Goal: Complete application form: Complete application form

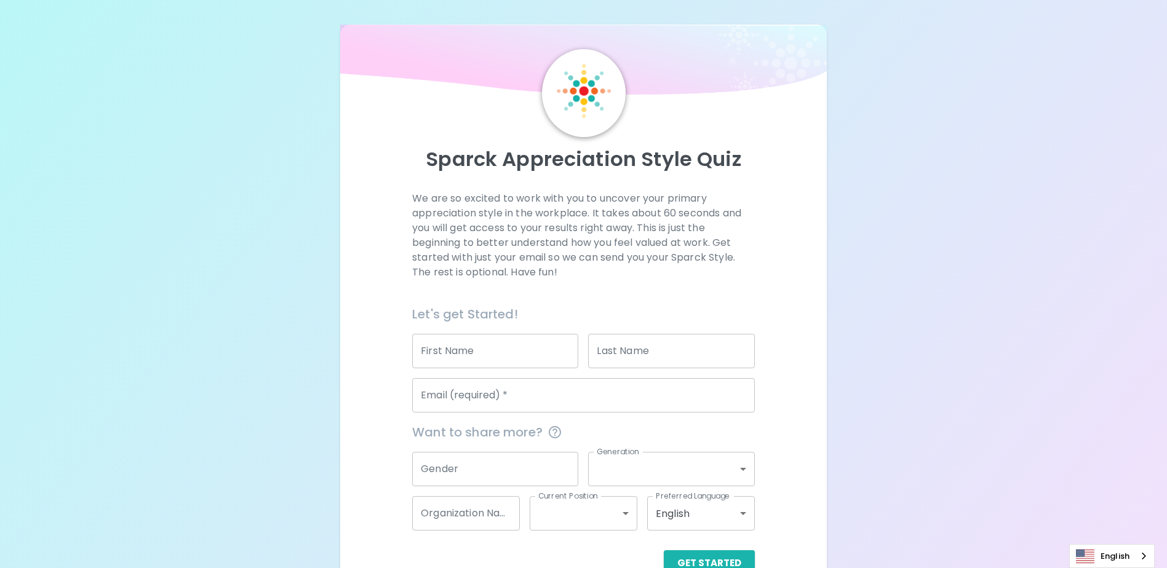
click at [498, 352] on input "First Name" at bounding box center [495, 351] width 166 height 34
type input "[PERSON_NAME]"
type input "[PERSON_NAME][EMAIL_ADDRESS][DOMAIN_NAME]"
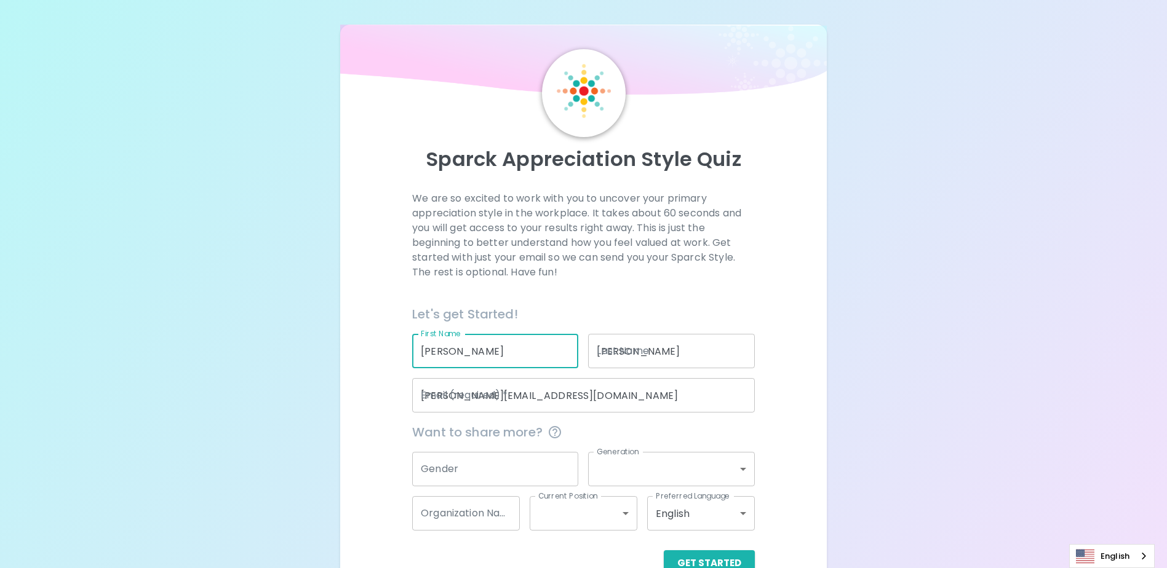
type input "Self"
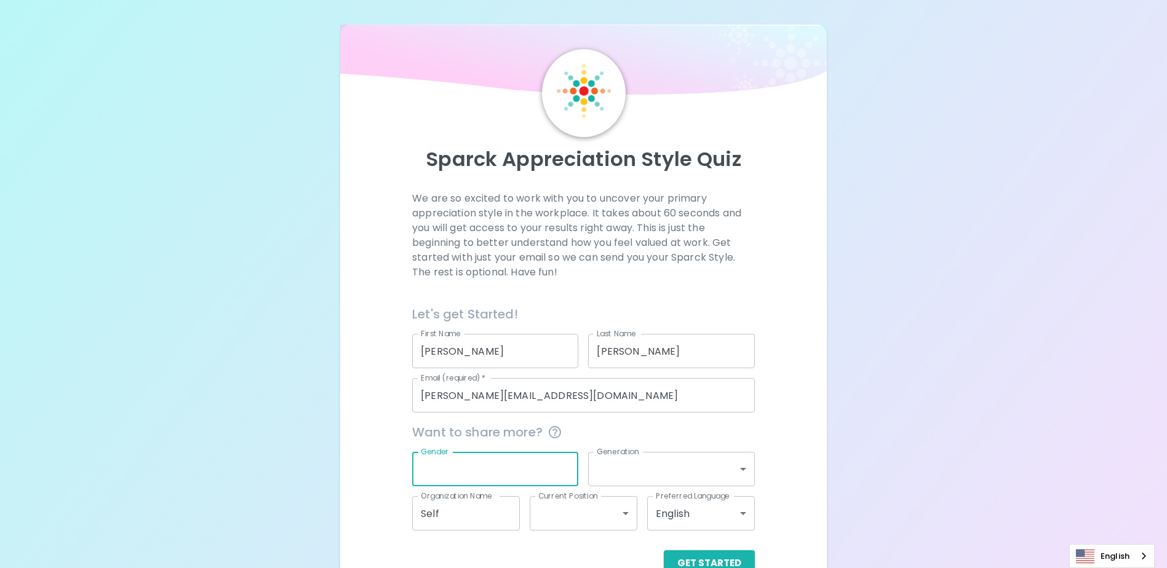
click at [461, 459] on input "Gender" at bounding box center [495, 469] width 166 height 34
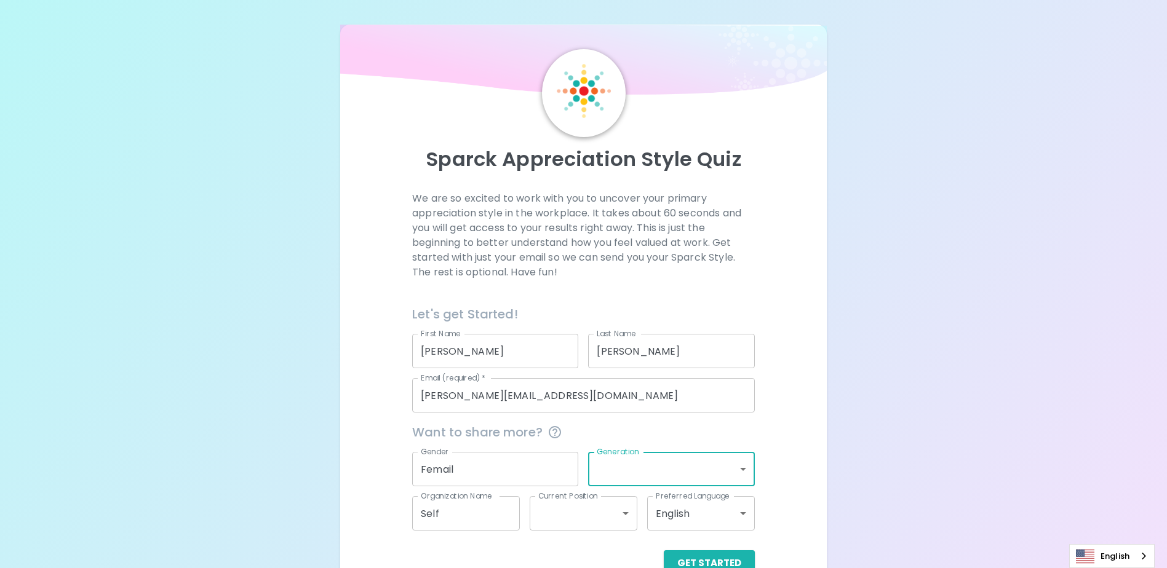
click at [464, 467] on input "Femail" at bounding box center [495, 469] width 166 height 34
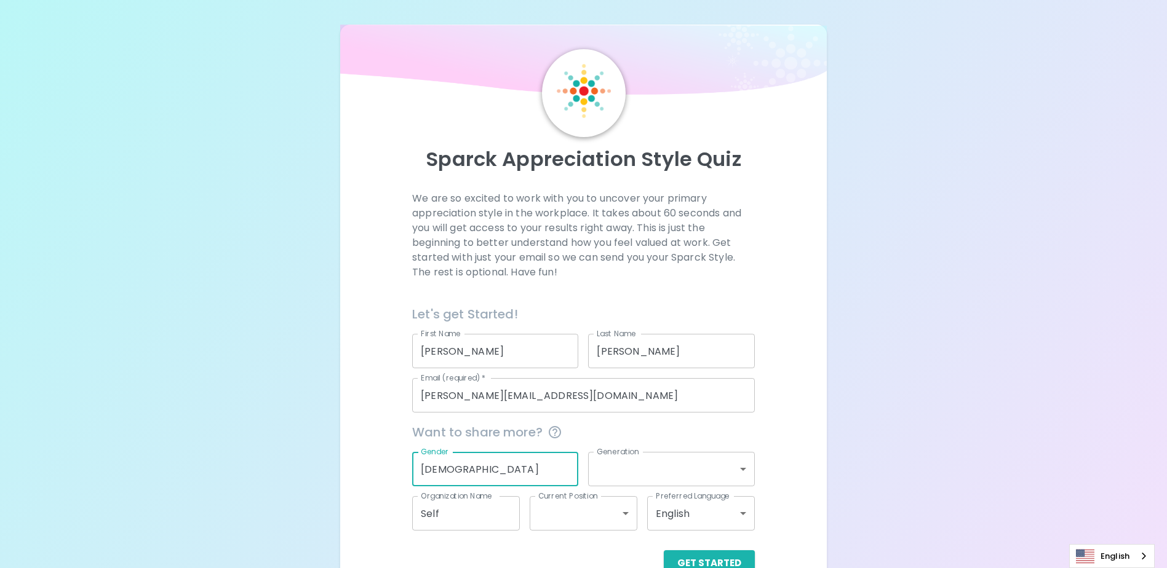
type input "[DEMOGRAPHIC_DATA]"
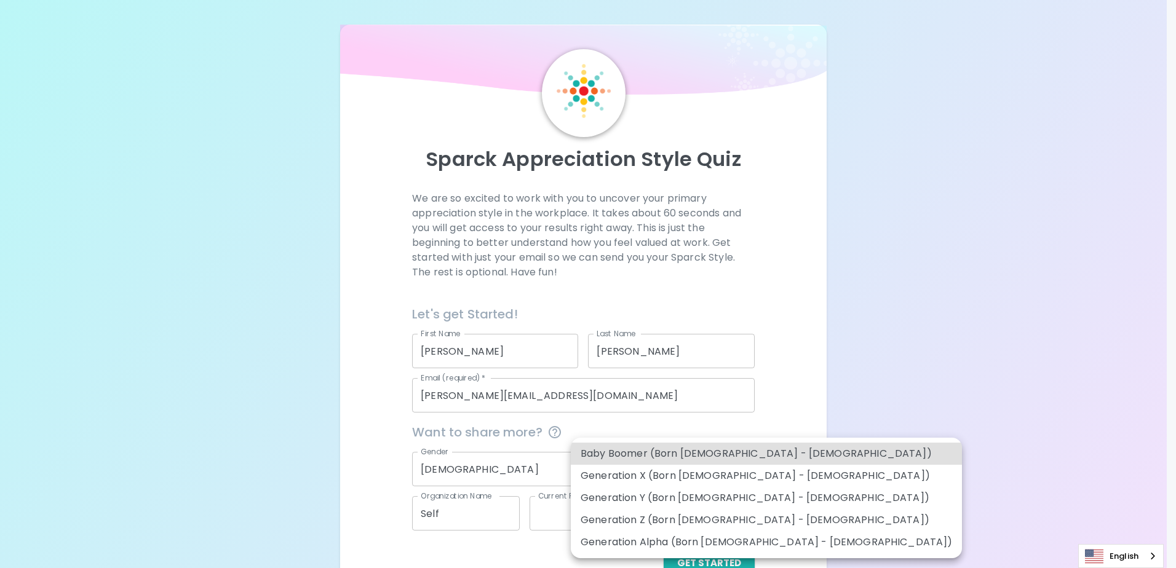
click at [745, 469] on body "Sparck Appreciation Style Quiz We are so excited to work with you to uncover yo…" at bounding box center [588, 300] width 1176 height 601
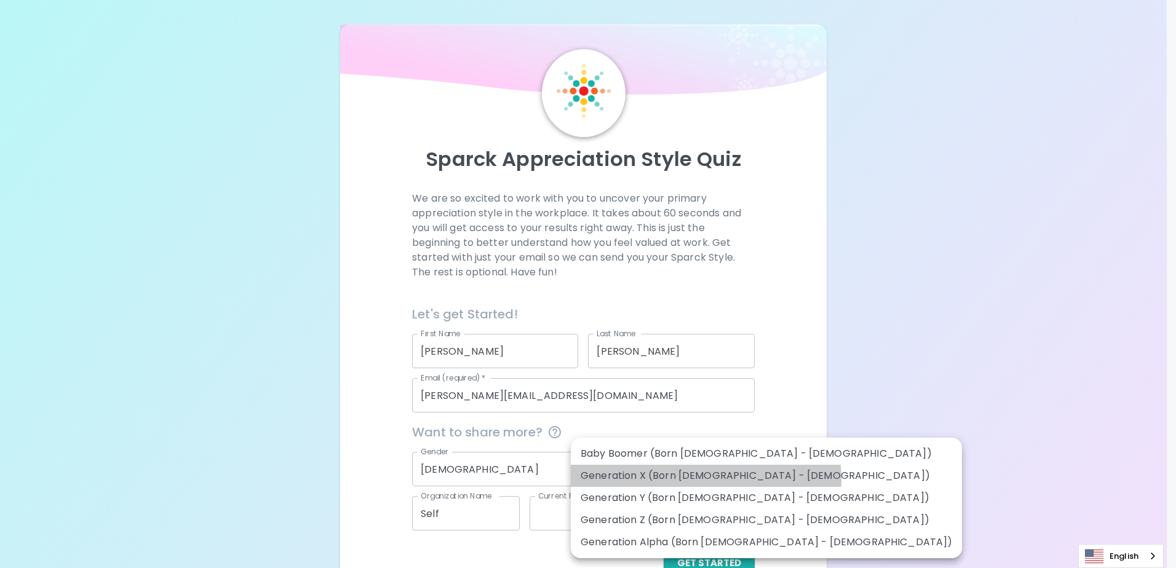
click at [706, 480] on li "Generation X (Born [DEMOGRAPHIC_DATA] - [DEMOGRAPHIC_DATA])" at bounding box center [766, 476] width 391 height 22
type input "generation_x"
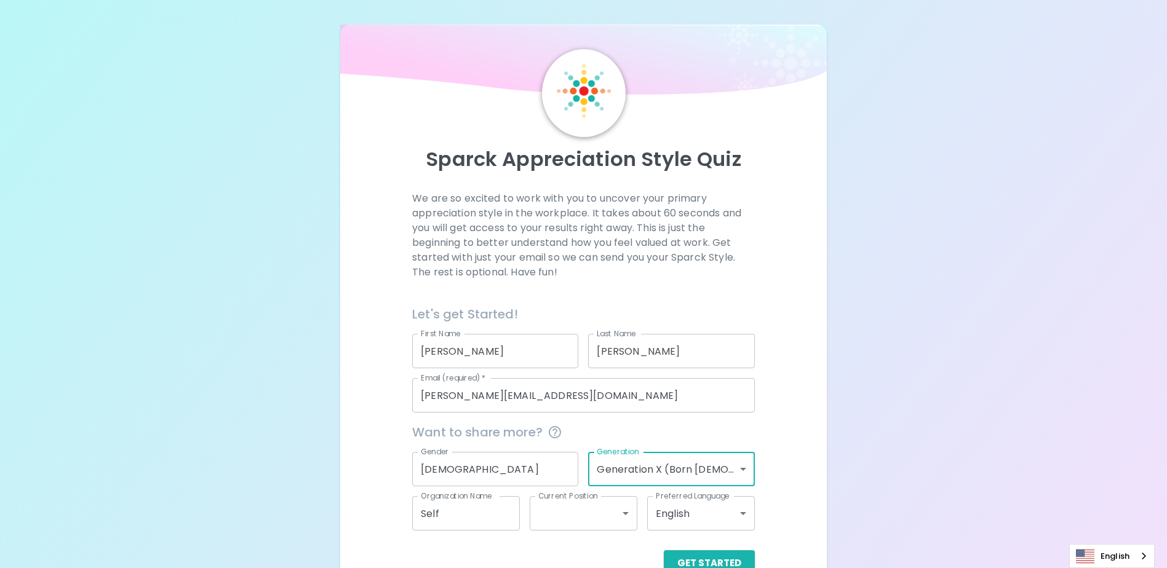
click at [491, 523] on input "Self" at bounding box center [466, 513] width 108 height 34
drag, startPoint x: 491, startPoint y: 523, endPoint x: 418, endPoint y: 515, distance: 73.0
click at [418, 515] on input "Self" at bounding box center [466, 513] width 108 height 34
type input "Microsoft"
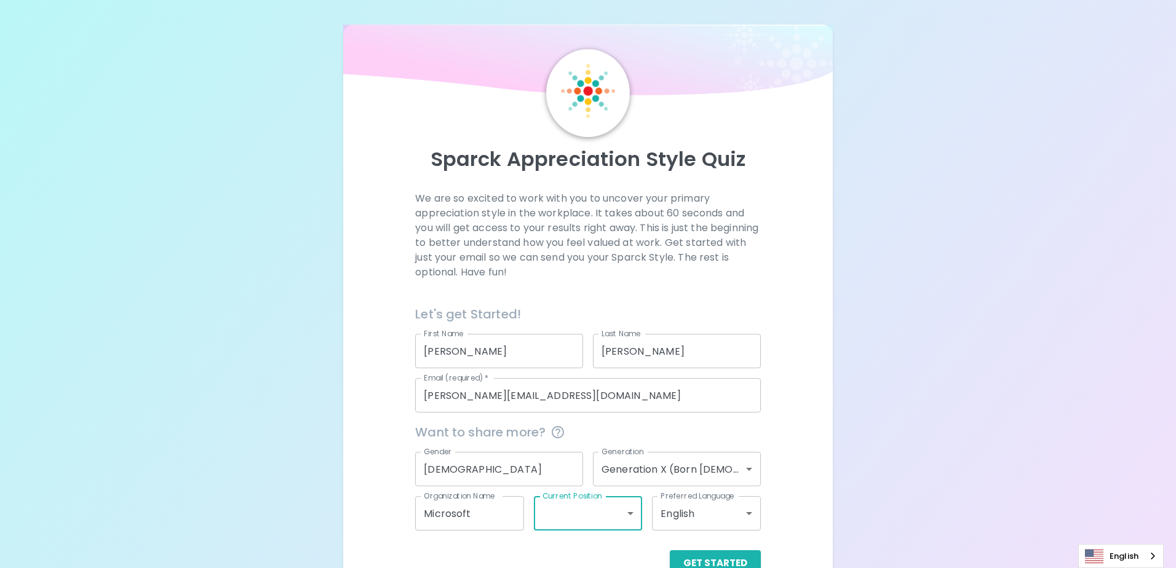
click at [624, 507] on body "Sparck Appreciation Style Quiz We are so excited to work with you to uncover yo…" at bounding box center [588, 300] width 1176 height 601
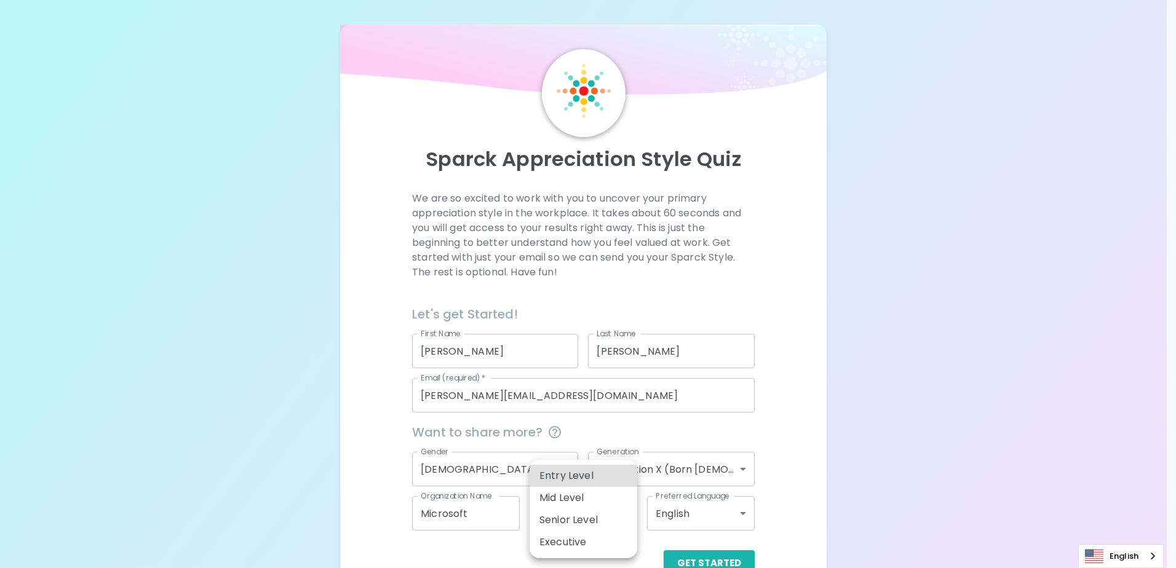
click at [619, 519] on li "Senior Level" at bounding box center [584, 520] width 108 height 22
type input "senior_level"
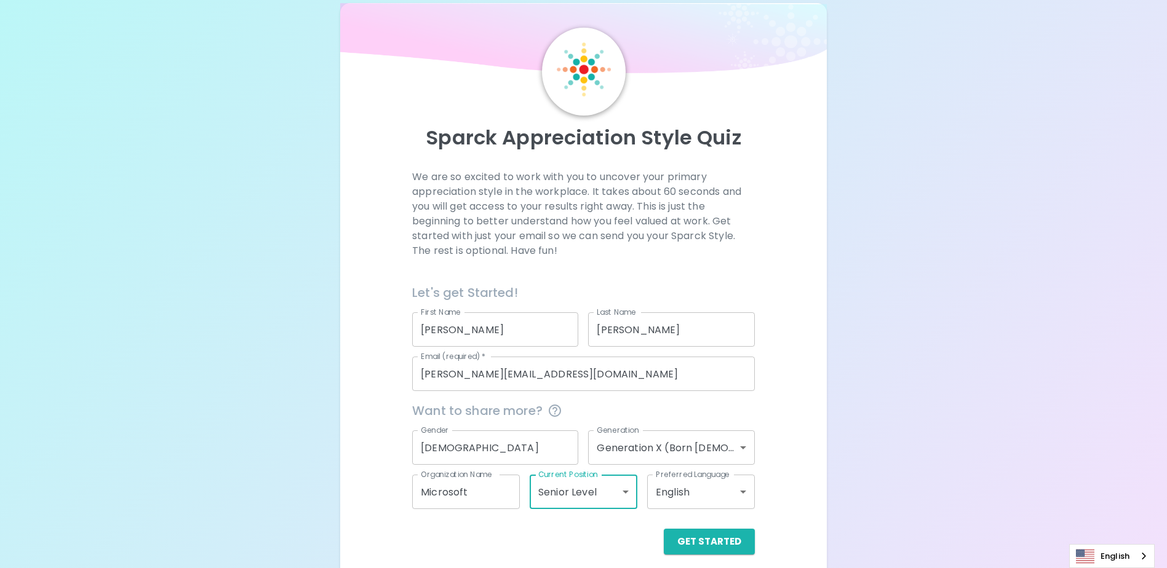
scroll to position [33, 0]
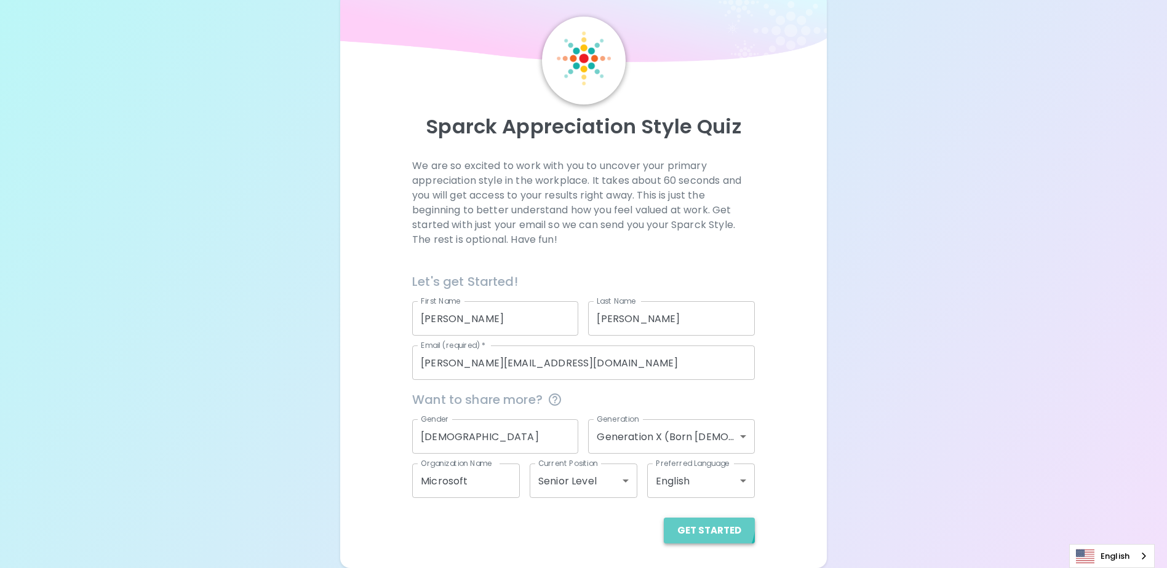
click at [692, 522] on button "Get Started" at bounding box center [709, 531] width 91 height 26
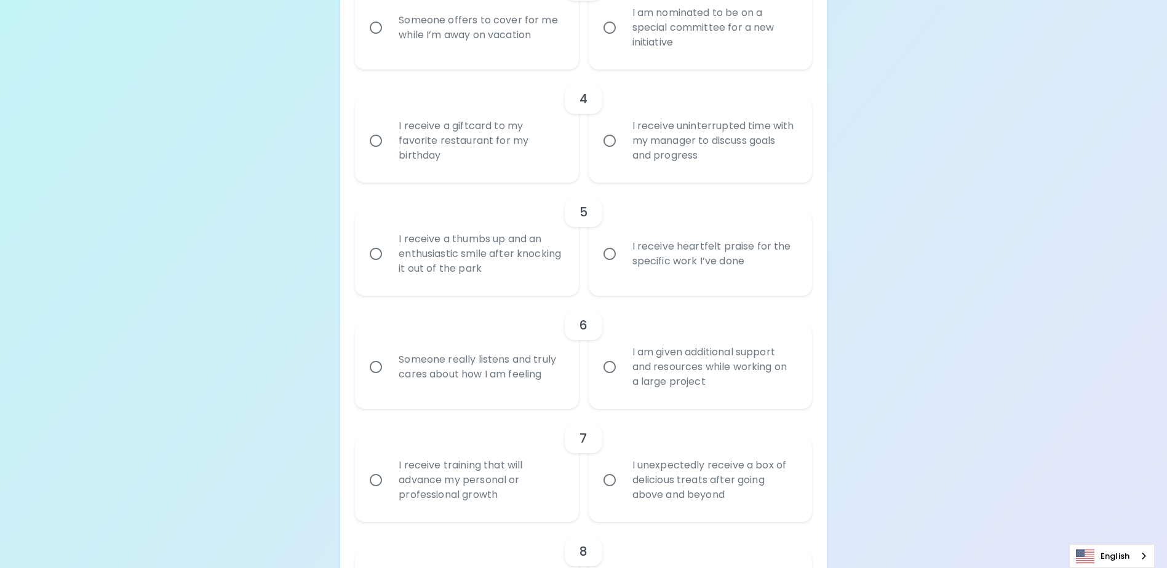
scroll to position [648, 0]
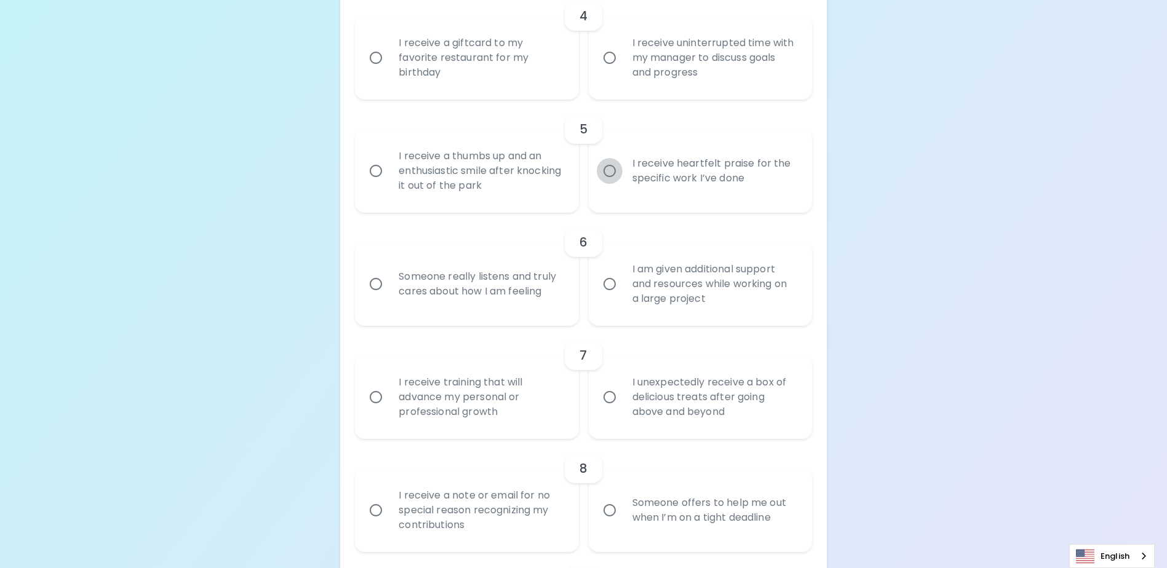
click at [608, 184] on input "I receive heartfelt praise for the specific work I’ve done" at bounding box center [610, 171] width 26 height 26
radio input "true"
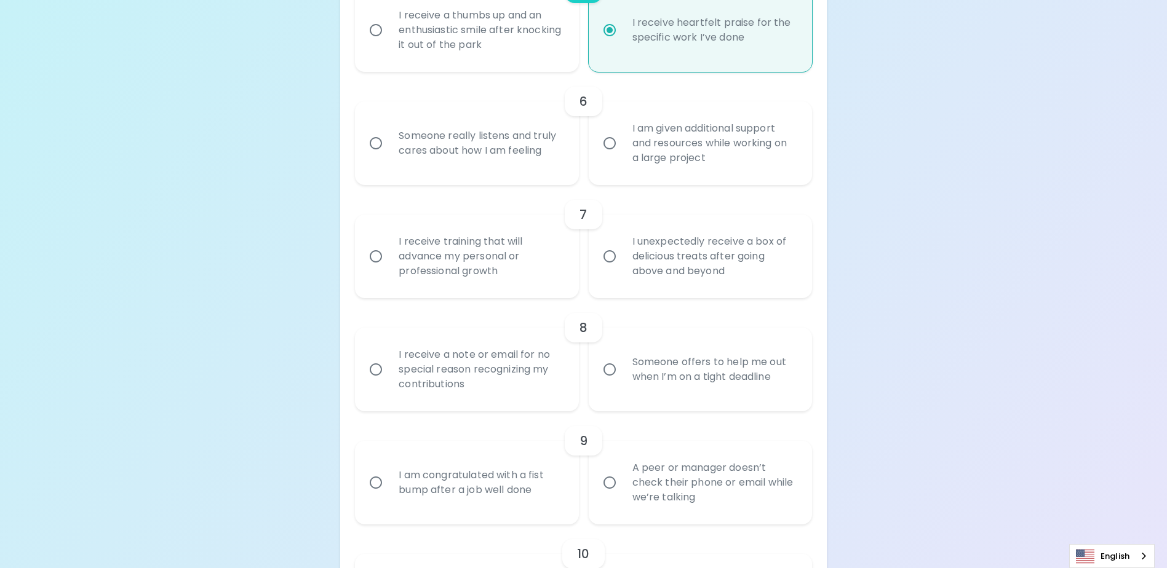
scroll to position [808, 0]
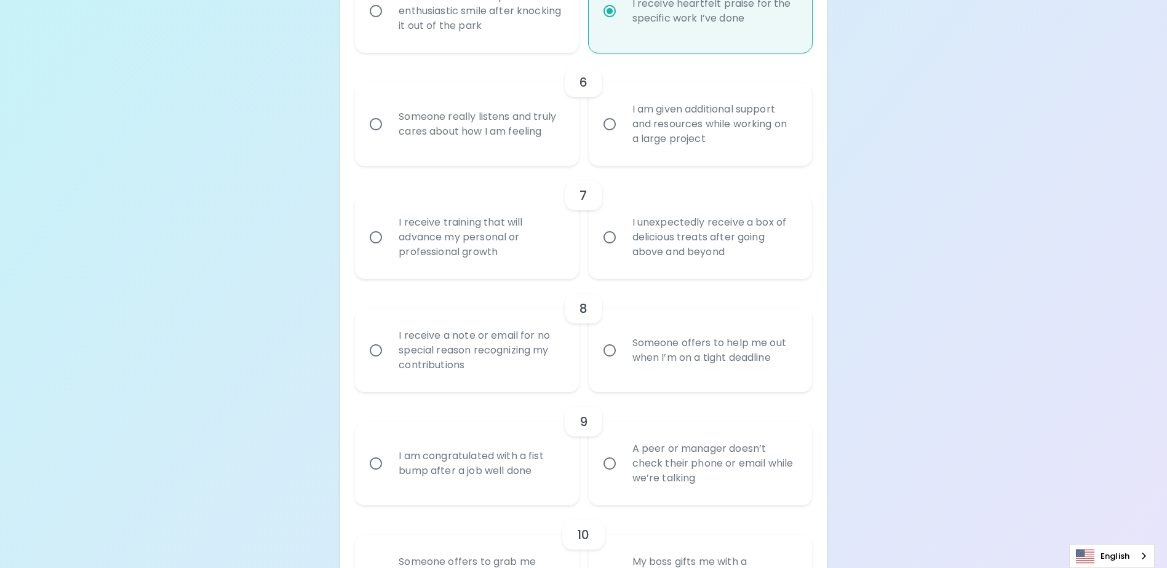
click at [603, 364] on input "Someone offers to help me out when I’m on a tight deadline" at bounding box center [610, 351] width 26 height 26
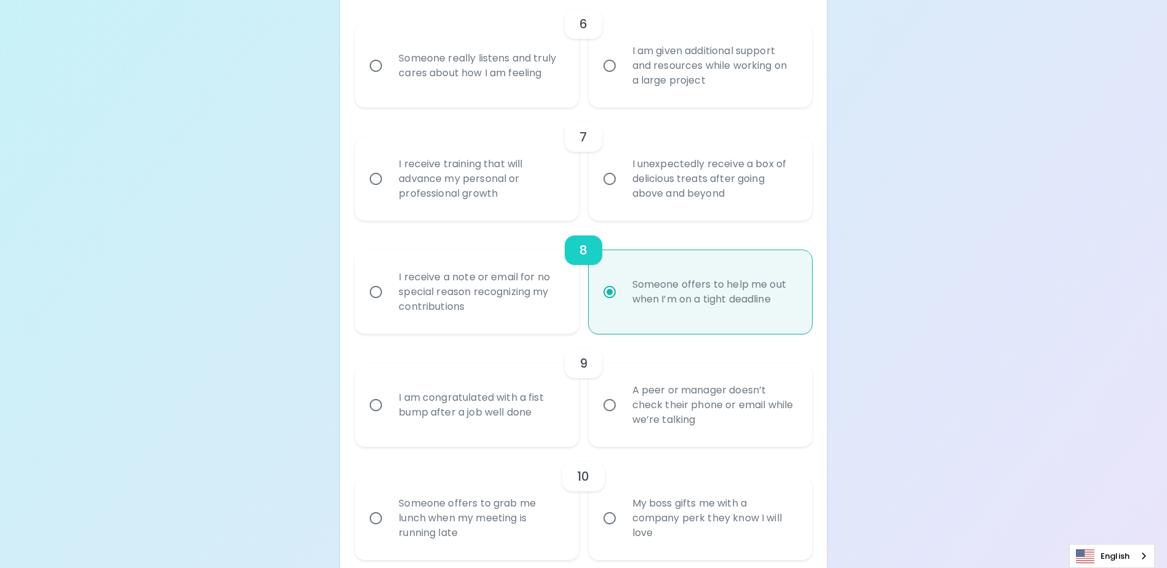
scroll to position [906, 0]
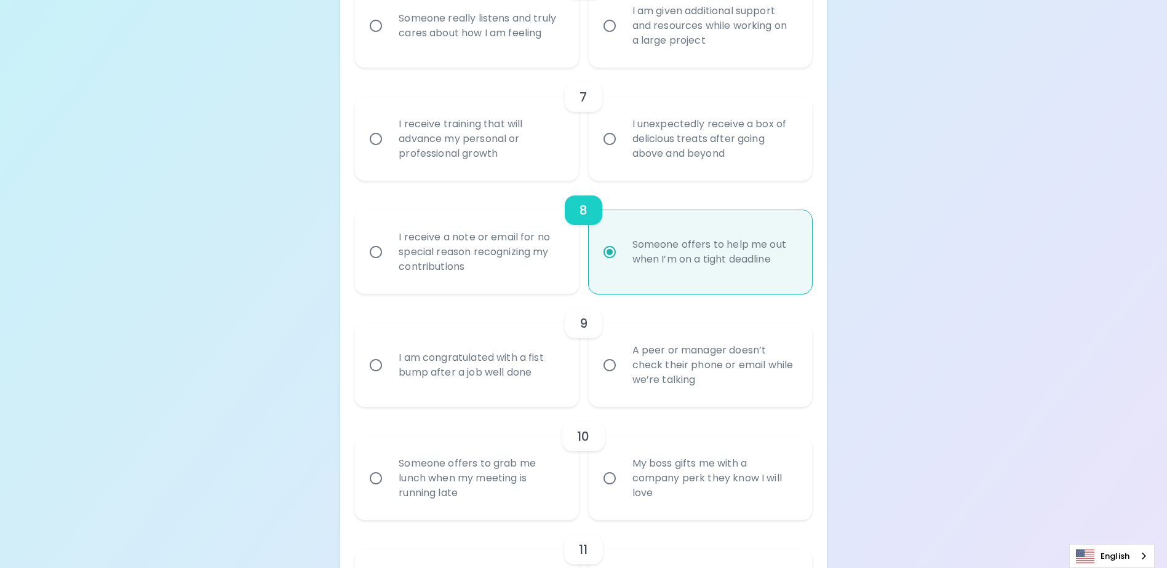
radio input "true"
click at [384, 39] on input "Someone really listens and truly cares about how I am feeling" at bounding box center [376, 26] width 26 height 26
radio input "false"
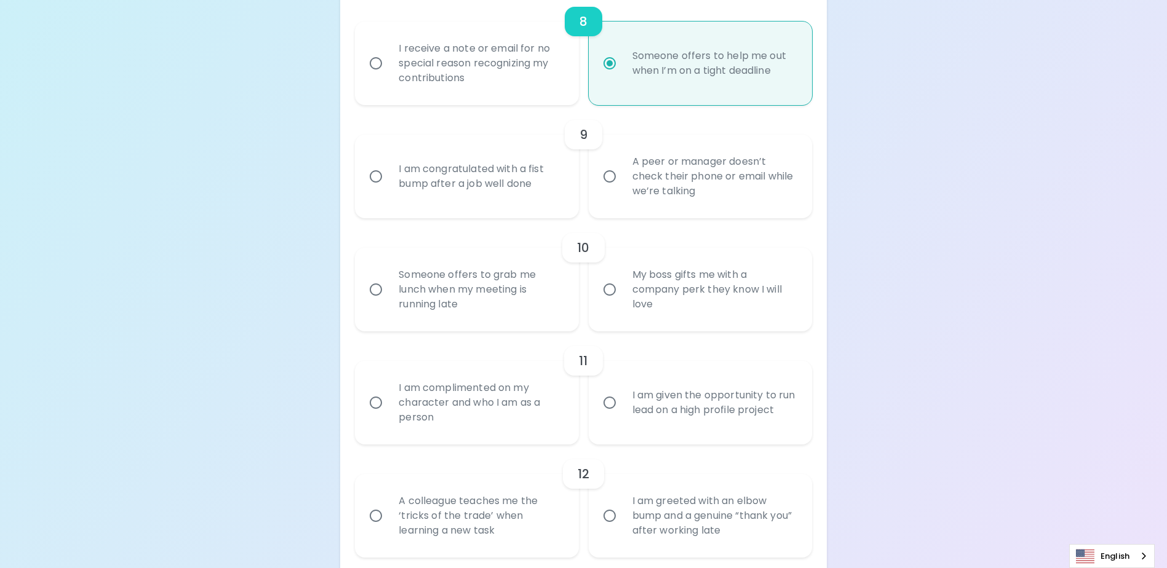
scroll to position [1127, 0]
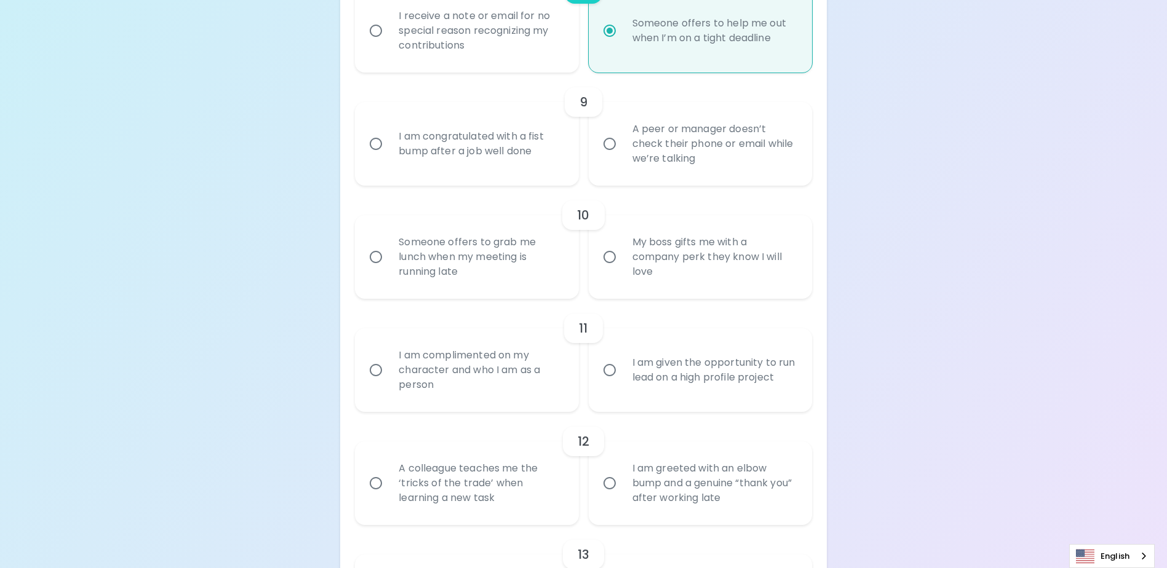
radio input "true"
click at [369, 383] on input "I am complimented on my character and who I am as a person" at bounding box center [376, 370] width 26 height 26
radio input "false"
radio input "true"
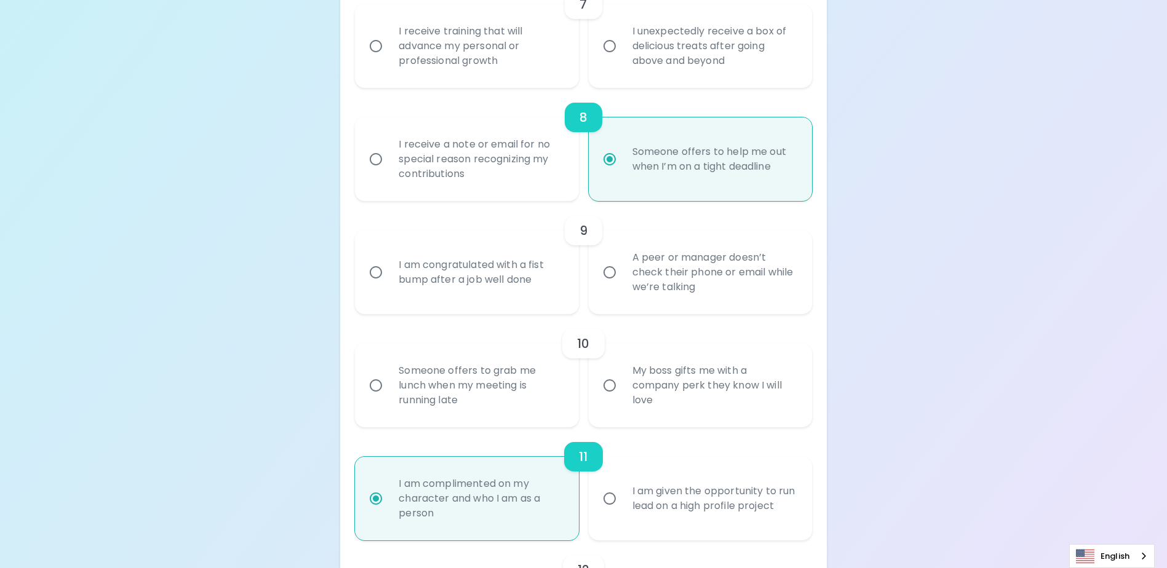
scroll to position [1226, 0]
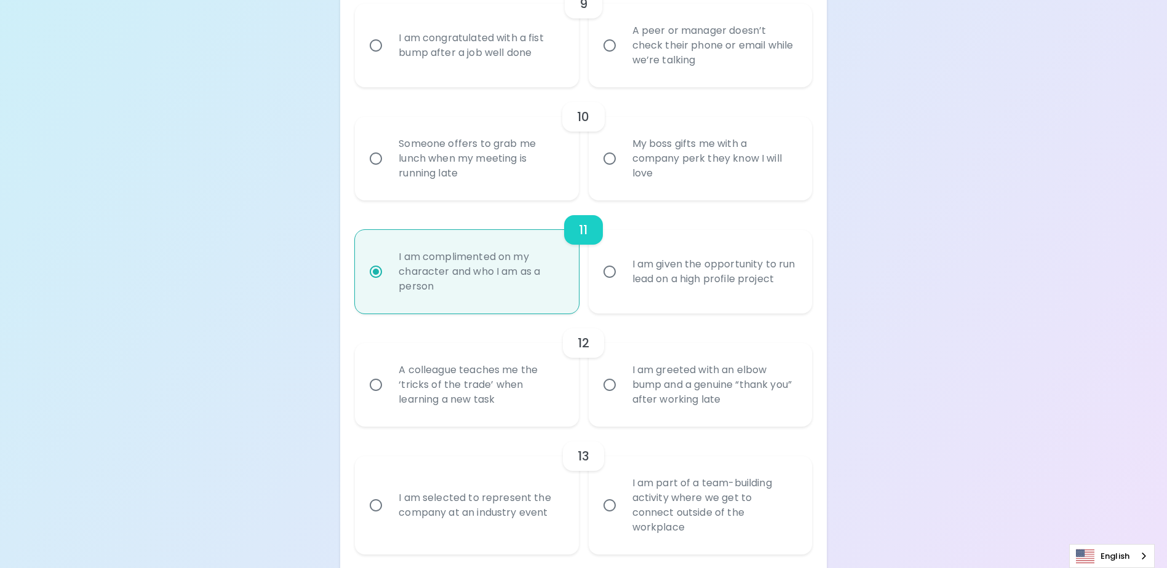
radio input "true"
click at [614, 285] on input "I am given the opportunity to run lead on a high profile project" at bounding box center [610, 272] width 26 height 26
radio input "false"
radio input "true"
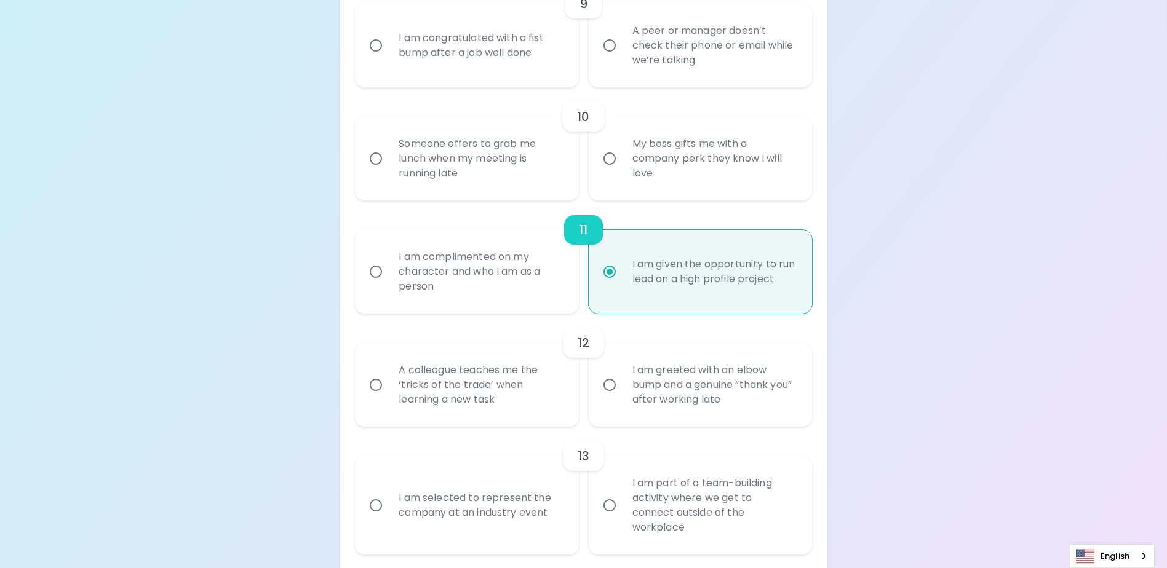
radio input "true"
click at [380, 398] on input "A colleague teaches me the ‘tricks of the trade’ when learning a new task" at bounding box center [376, 385] width 26 height 26
radio input "false"
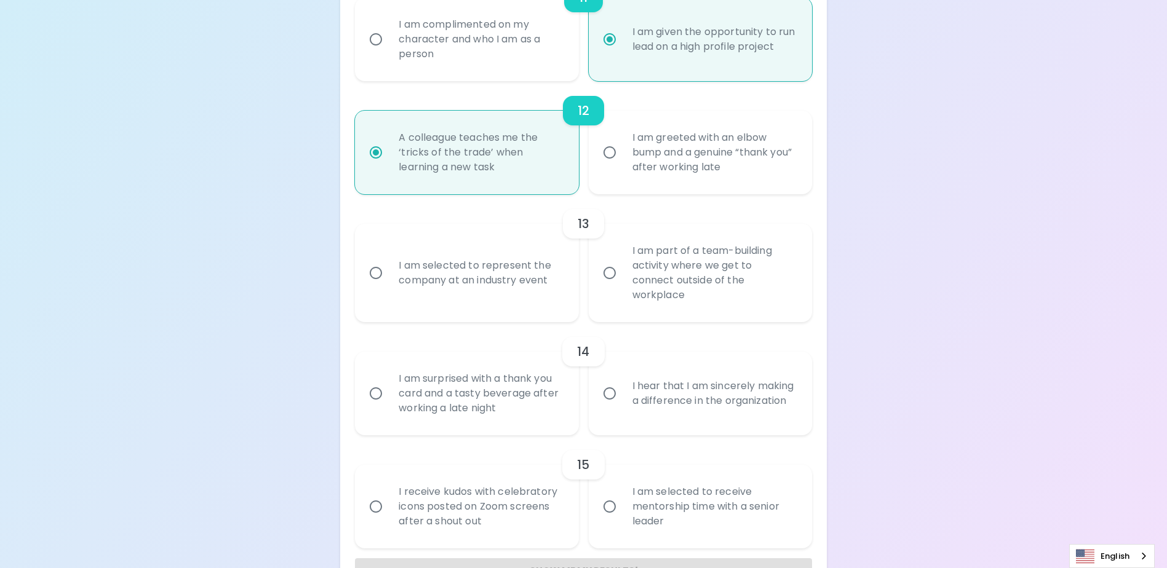
scroll to position [1499, 0]
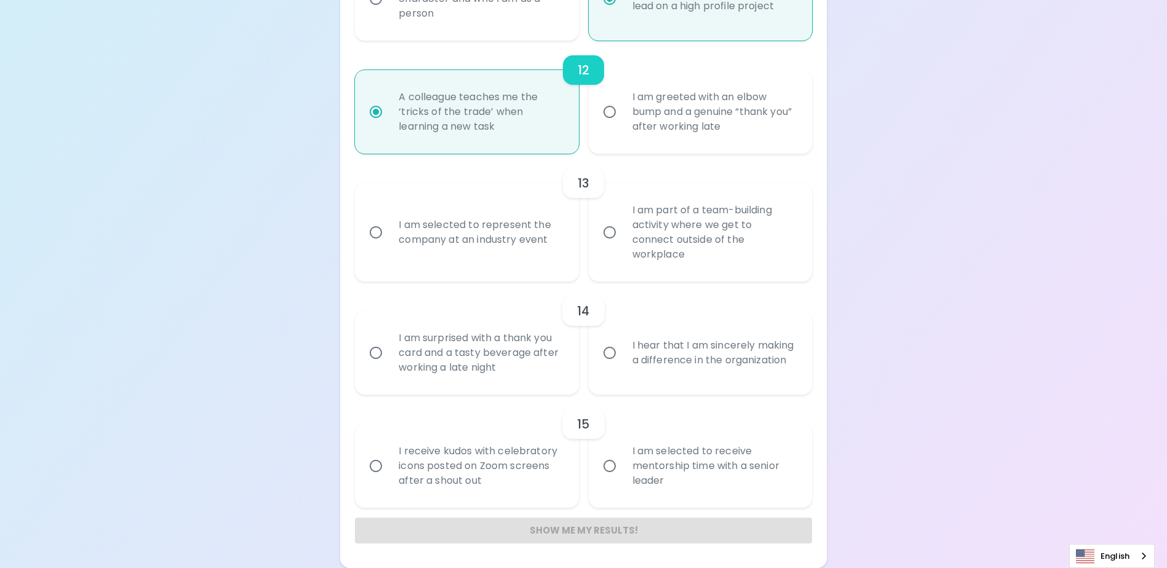
radio input "true"
click at [608, 350] on input "I hear that I am sincerely making a difference in the organization" at bounding box center [610, 353] width 26 height 26
radio input "false"
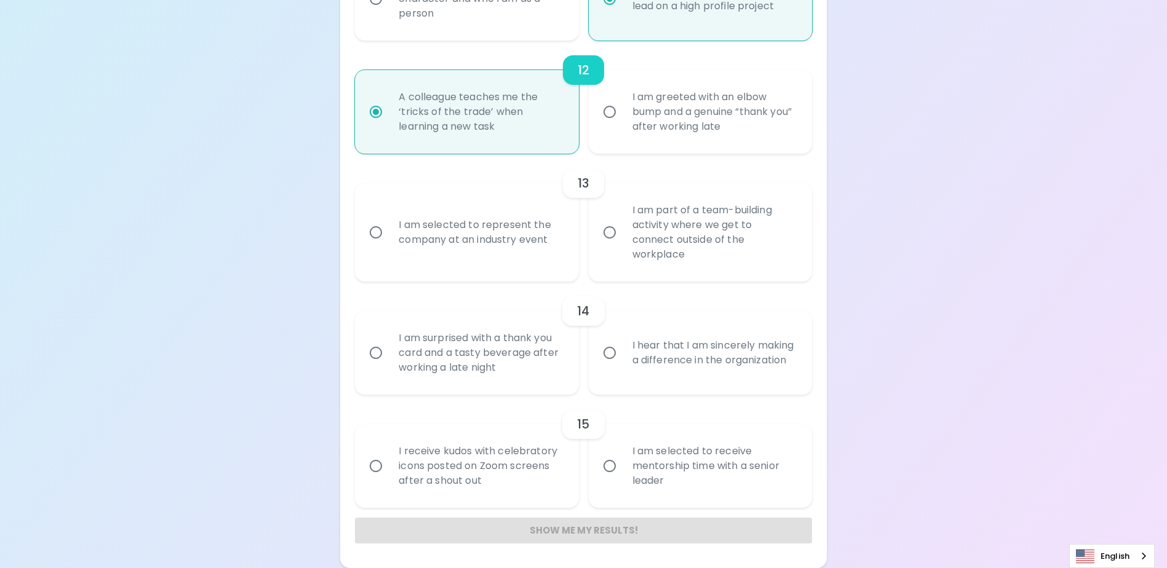
radio input "false"
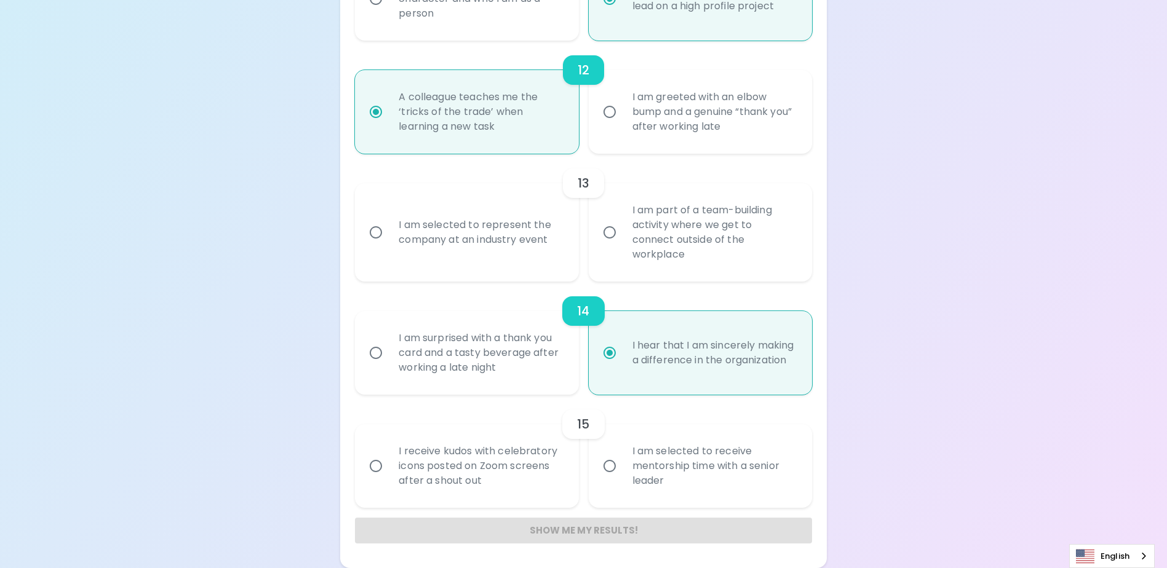
radio input "true"
click at [416, 475] on div "I receive kudos with celebratory icons posted on Zoom screens after a shout out" at bounding box center [480, 466] width 183 height 74
click at [389, 475] on input "I receive kudos with celebratory icons posted on Zoom screens after a shout out" at bounding box center [376, 466] width 26 height 26
radio input "false"
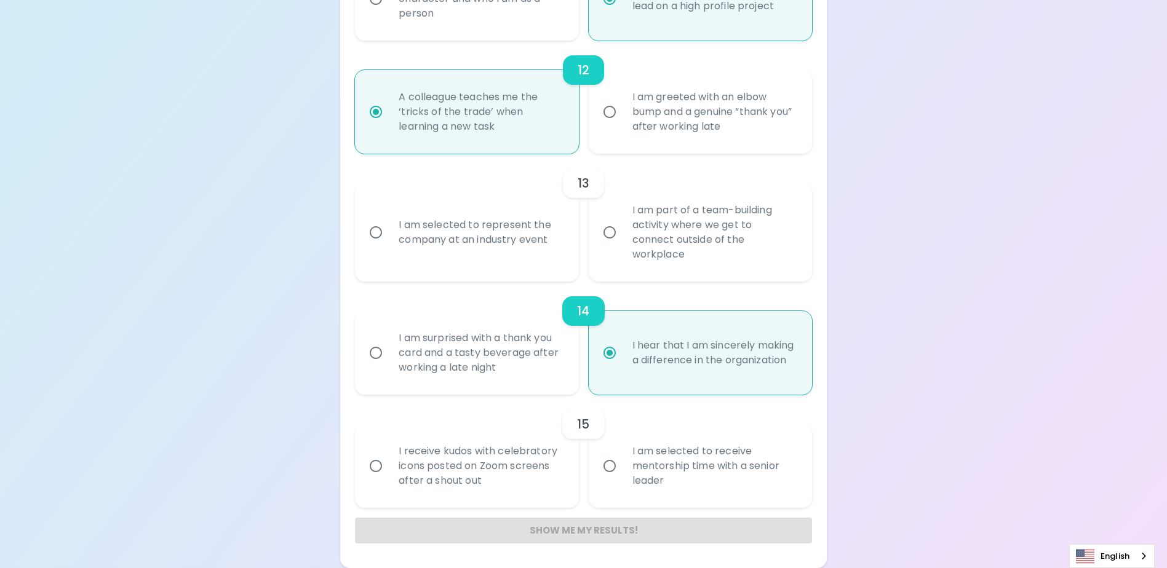
radio input "false"
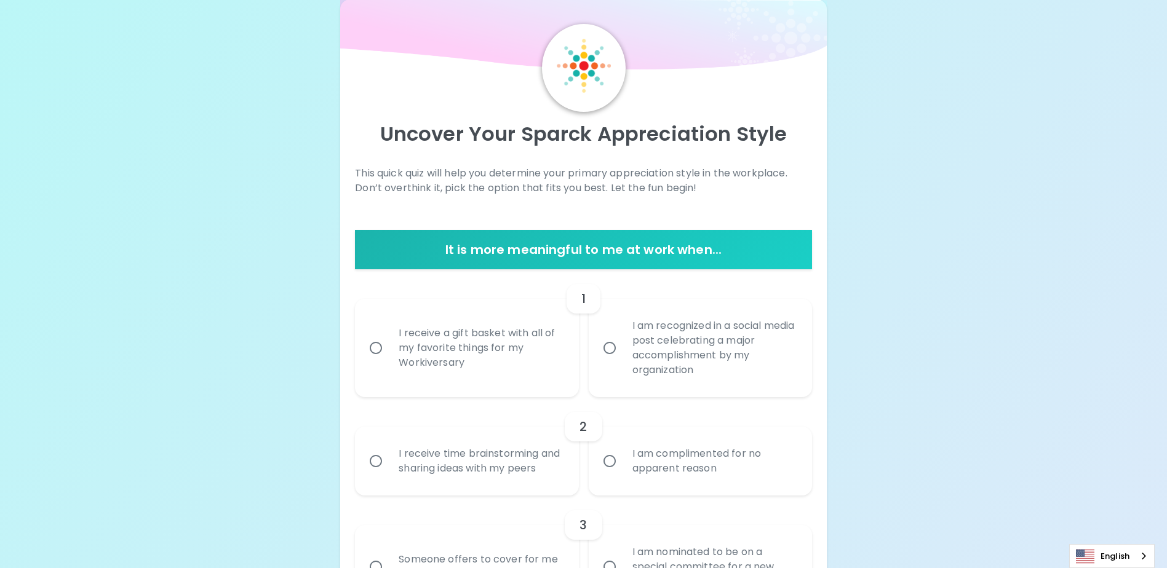
scroll to position [0, 0]
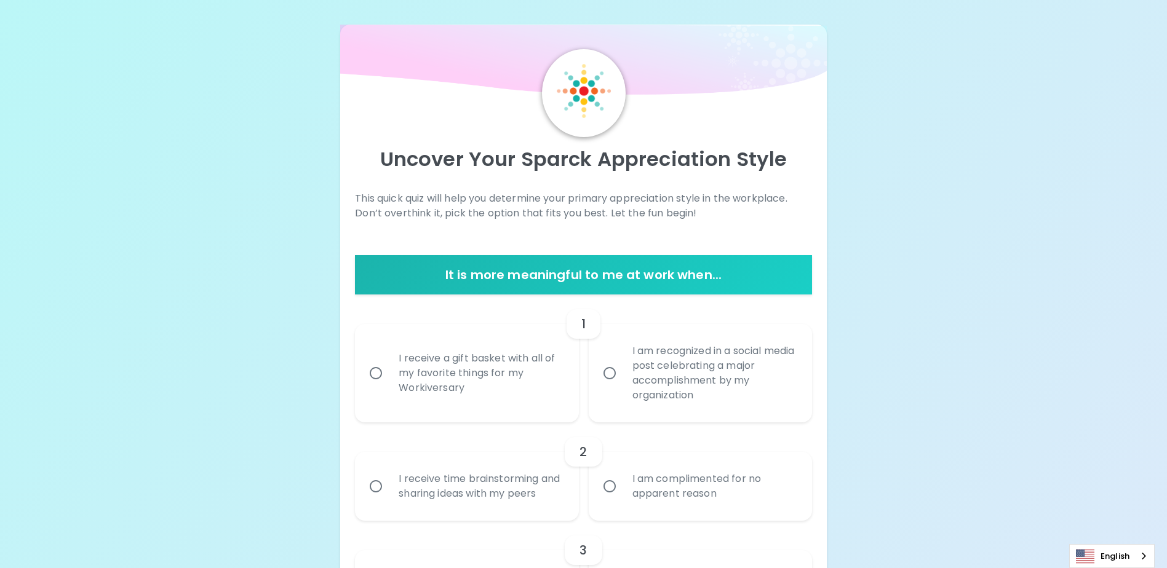
radio input "true"
click at [380, 374] on input "I receive a gift basket with all of my favorite things for my Workiversary" at bounding box center [376, 373] width 26 height 26
radio input "false"
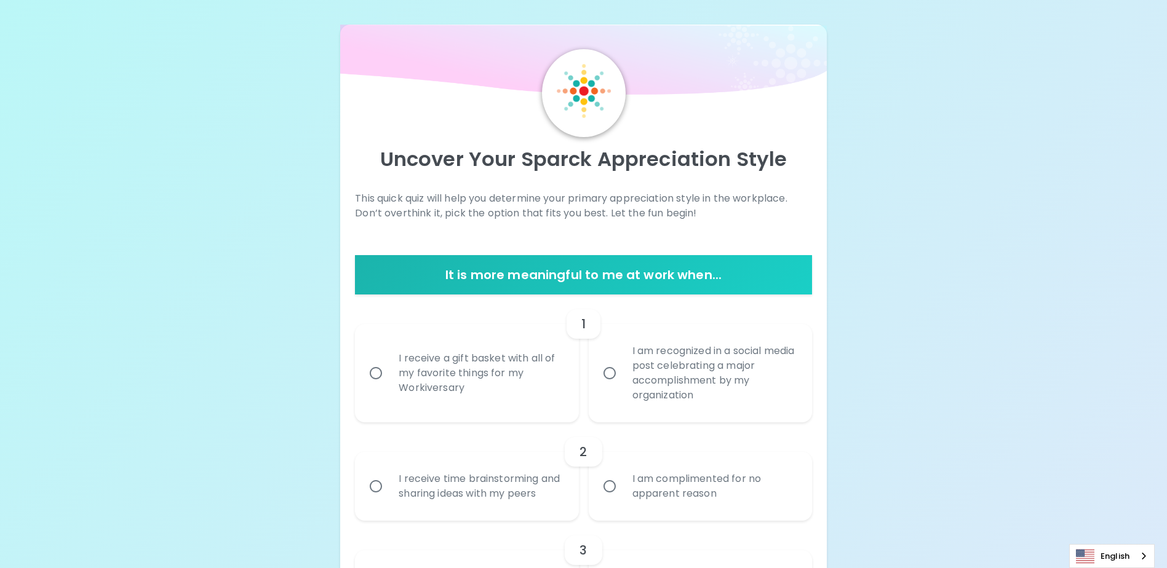
radio input "false"
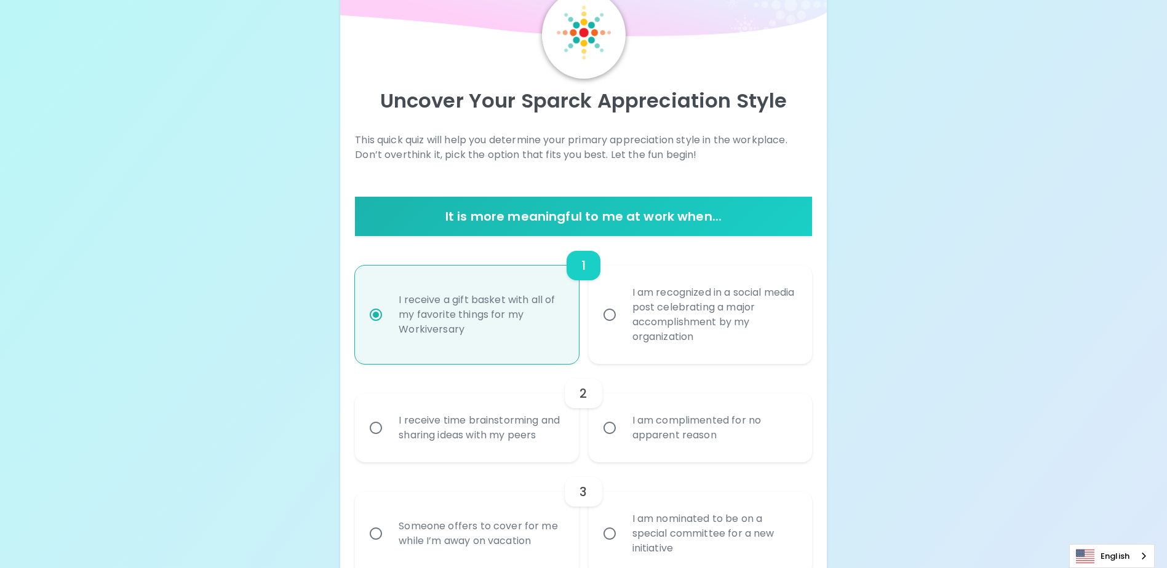
scroll to position [98, 0]
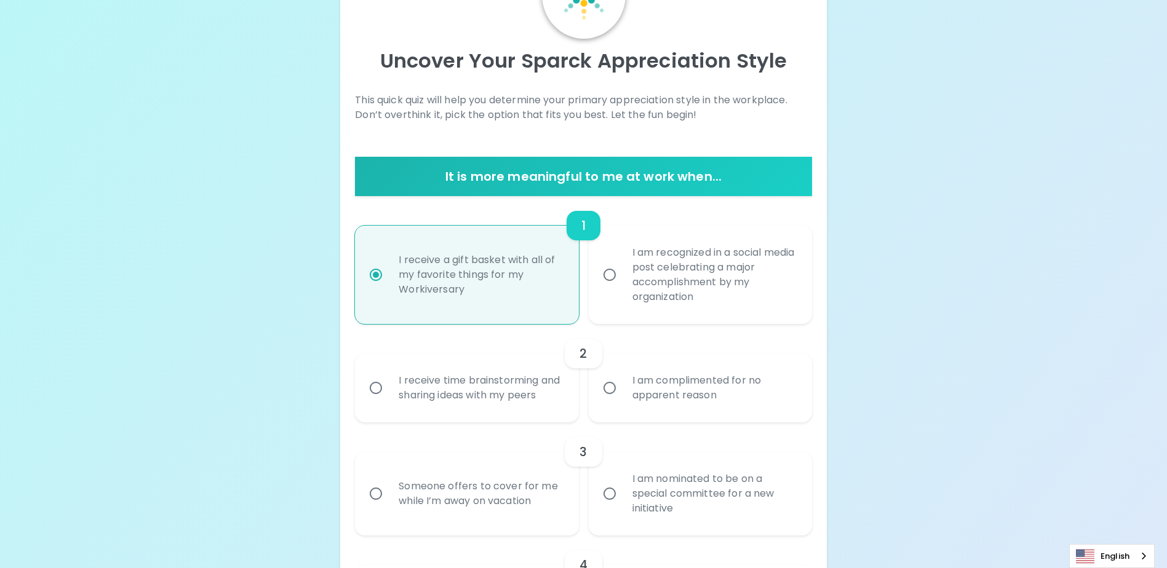
radio input "true"
click at [616, 399] on input "I am complimented for no apparent reason" at bounding box center [610, 388] width 26 height 26
radio input "false"
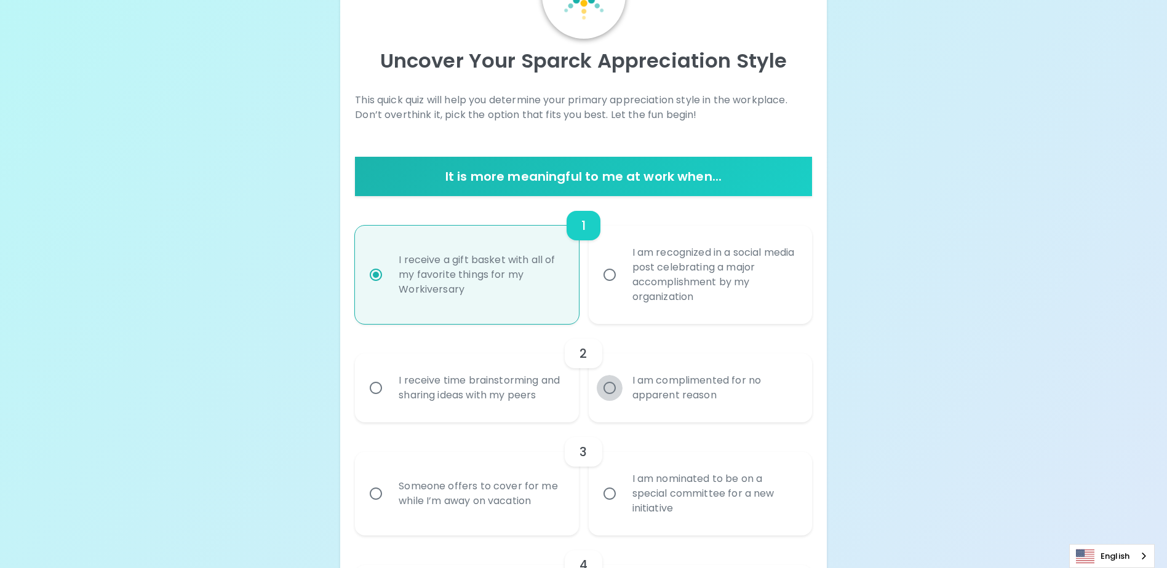
radio input "false"
radio input "true"
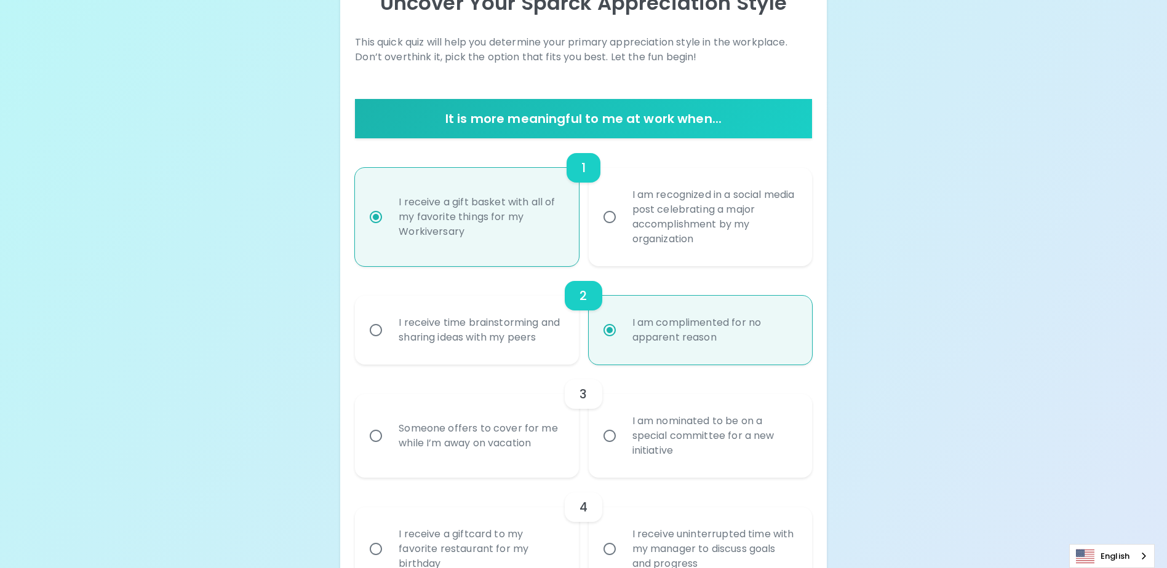
scroll to position [197, 0]
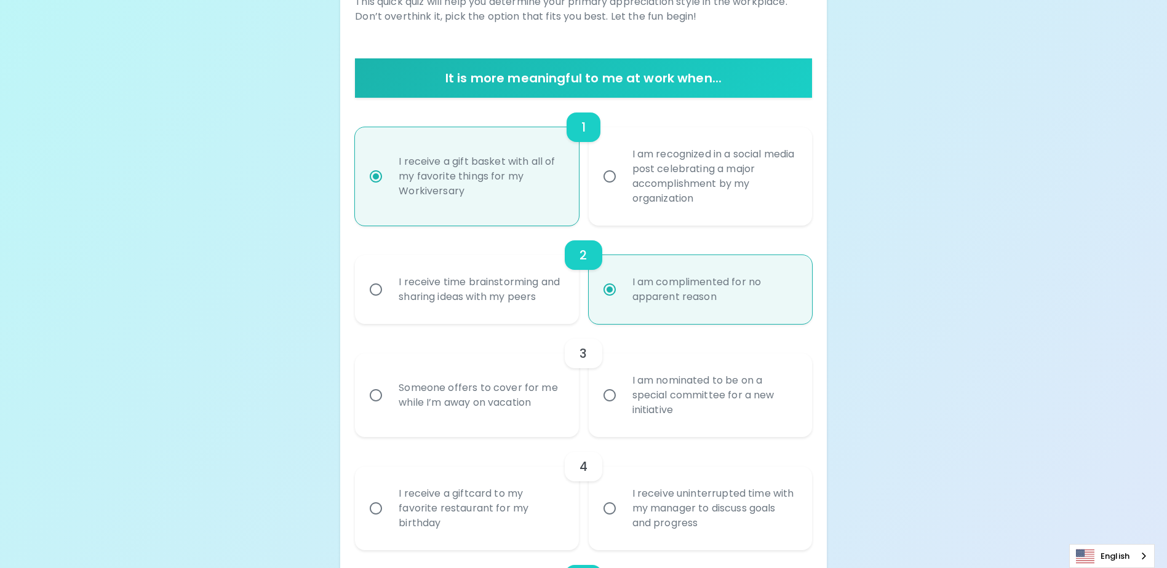
radio input "true"
click at [453, 423] on div "Someone offers to cover for me while I’m away on vacation" at bounding box center [480, 395] width 183 height 59
click at [389, 408] on input "Someone offers to cover for me while I’m away on vacation" at bounding box center [376, 396] width 26 height 26
radio input "false"
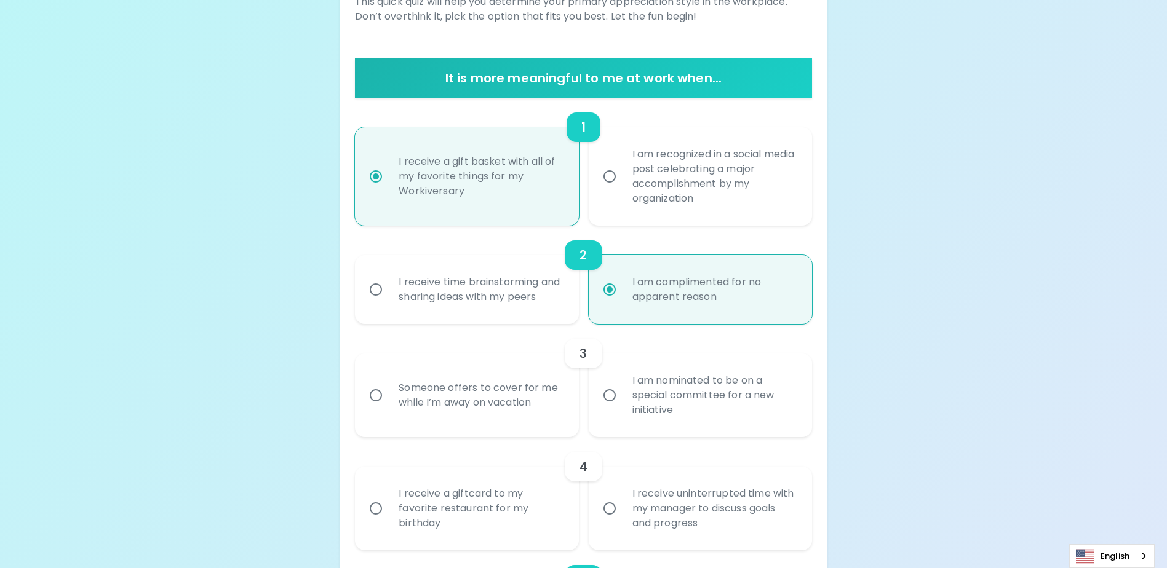
radio input "false"
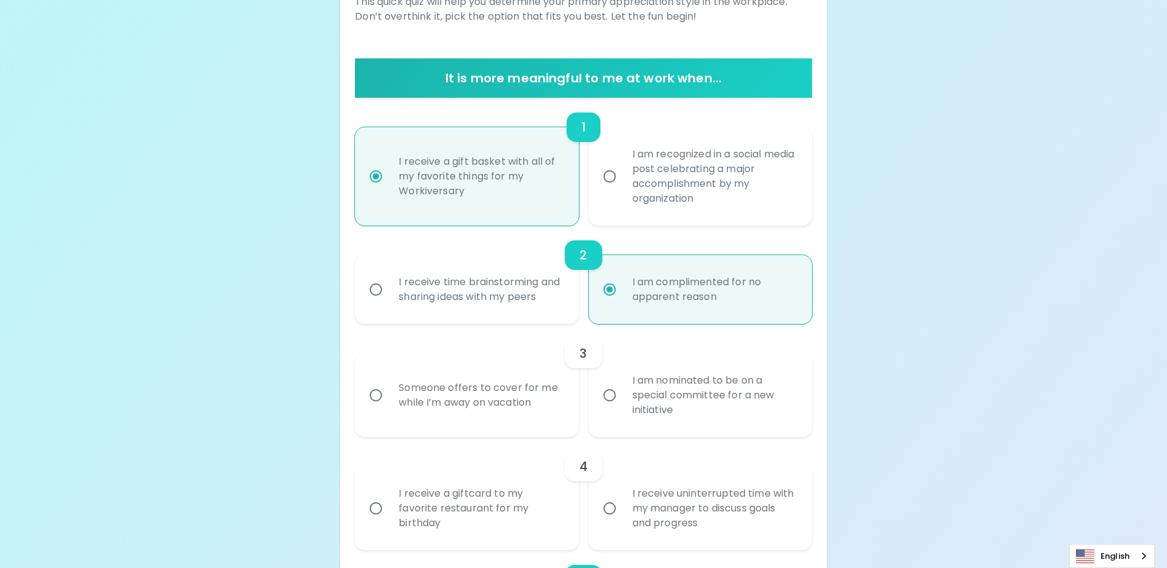
radio input "false"
radio input "true"
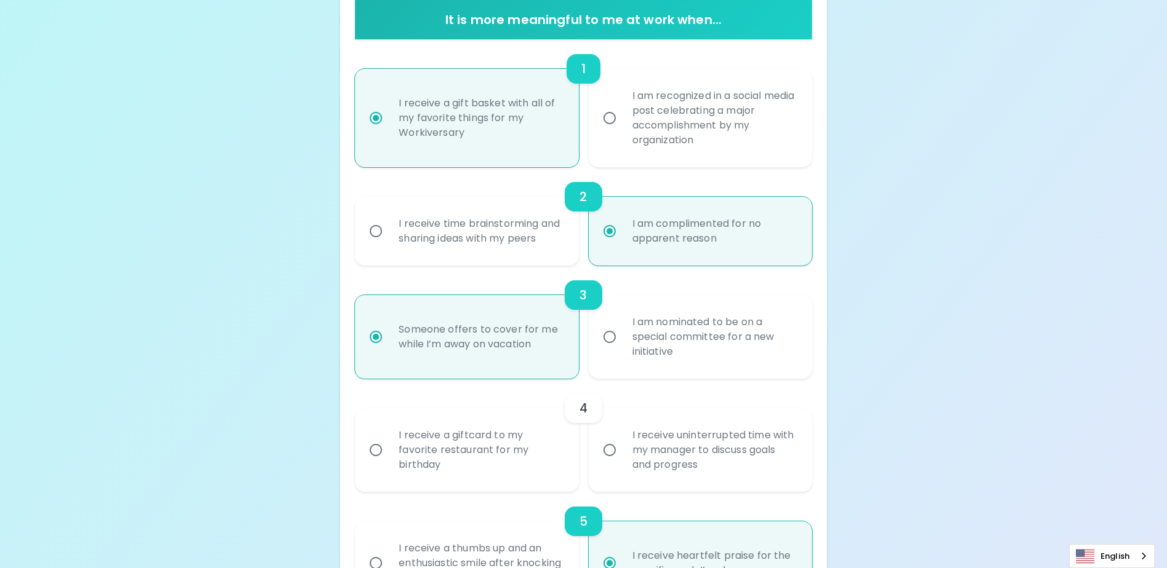
scroll to position [295, 0]
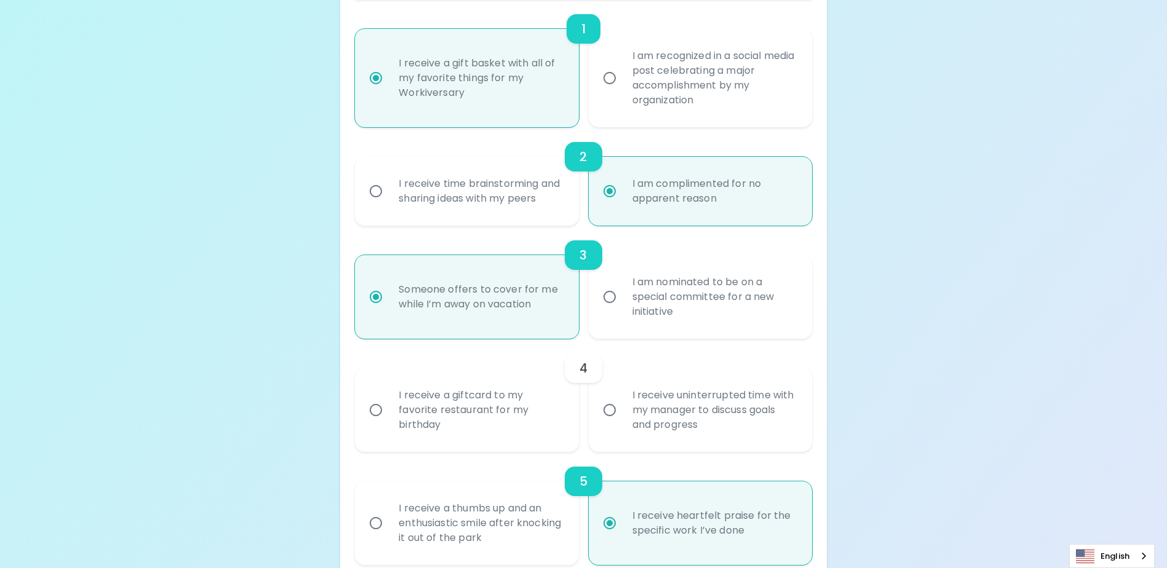
radio input "true"
click at [453, 423] on div "I receive a giftcard to my favorite restaurant for my birthday" at bounding box center [480, 410] width 183 height 74
click at [389, 423] on input "I receive a giftcard to my favorite restaurant for my birthday" at bounding box center [376, 410] width 26 height 26
radio input "false"
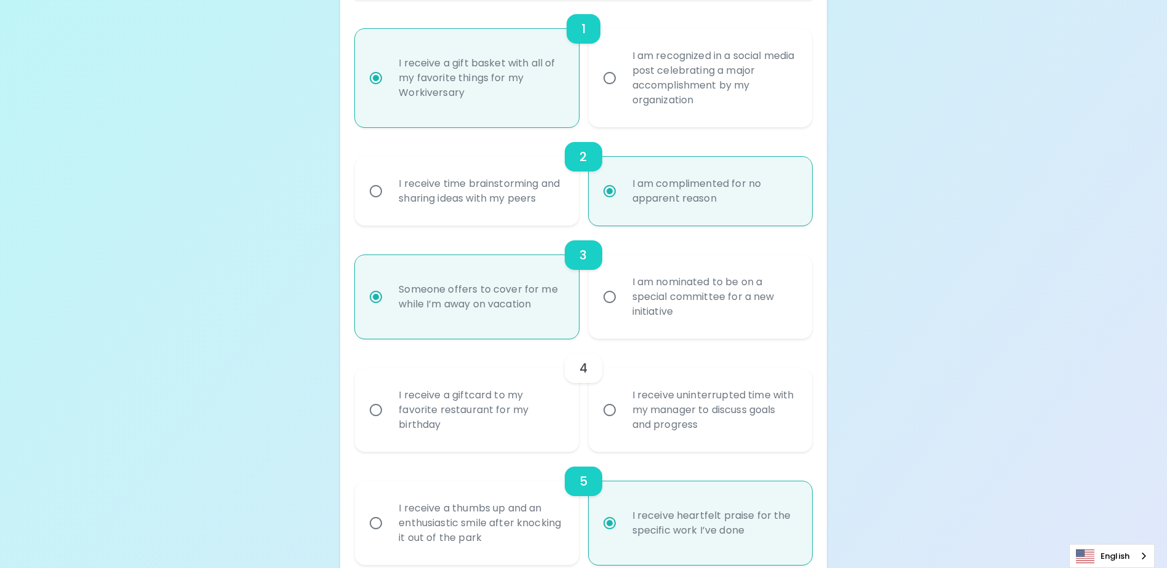
radio input "false"
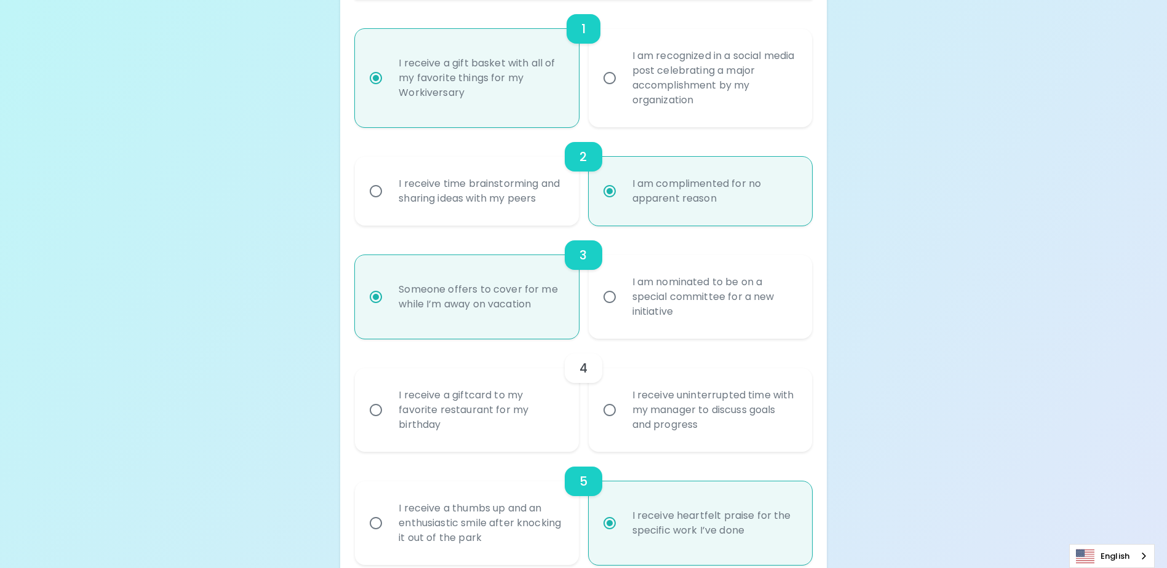
radio input "false"
radio input "true"
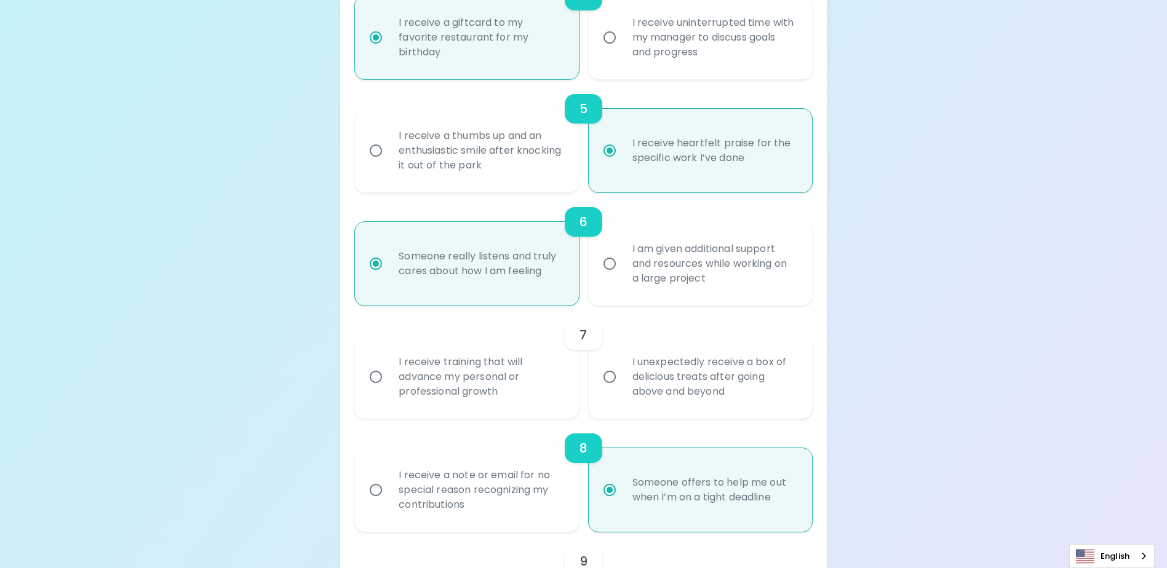
scroll to position [701, 0]
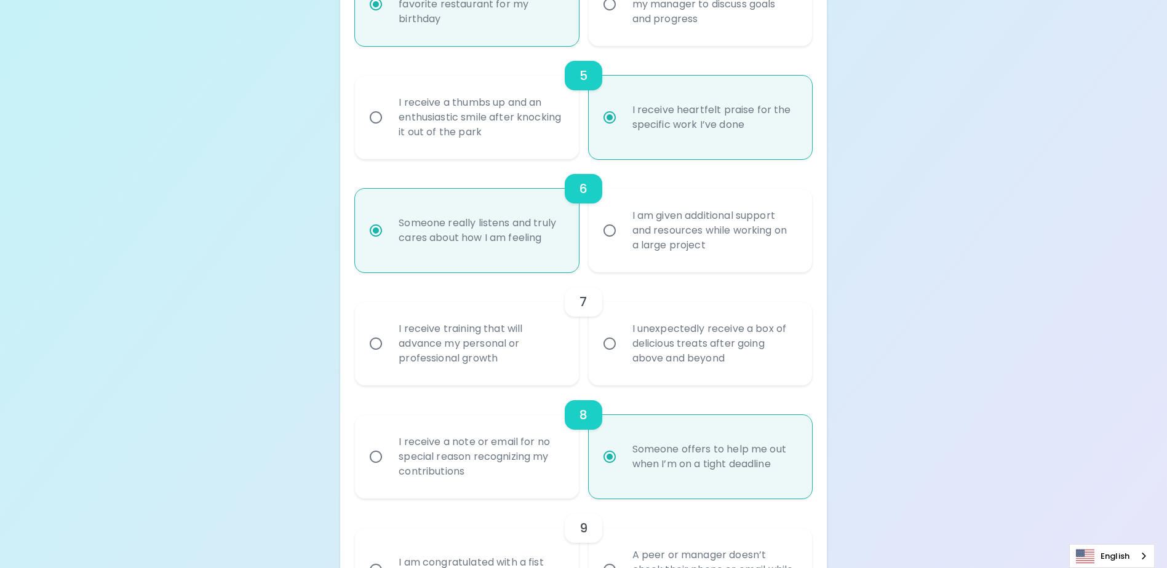
radio input "true"
click at [678, 340] on div "I unexpectedly receive a box of delicious treats after going above and beyond" at bounding box center [713, 344] width 183 height 74
click at [622, 340] on input "I unexpectedly receive a box of delicious treats after going above and beyond" at bounding box center [610, 344] width 26 height 26
radio input "false"
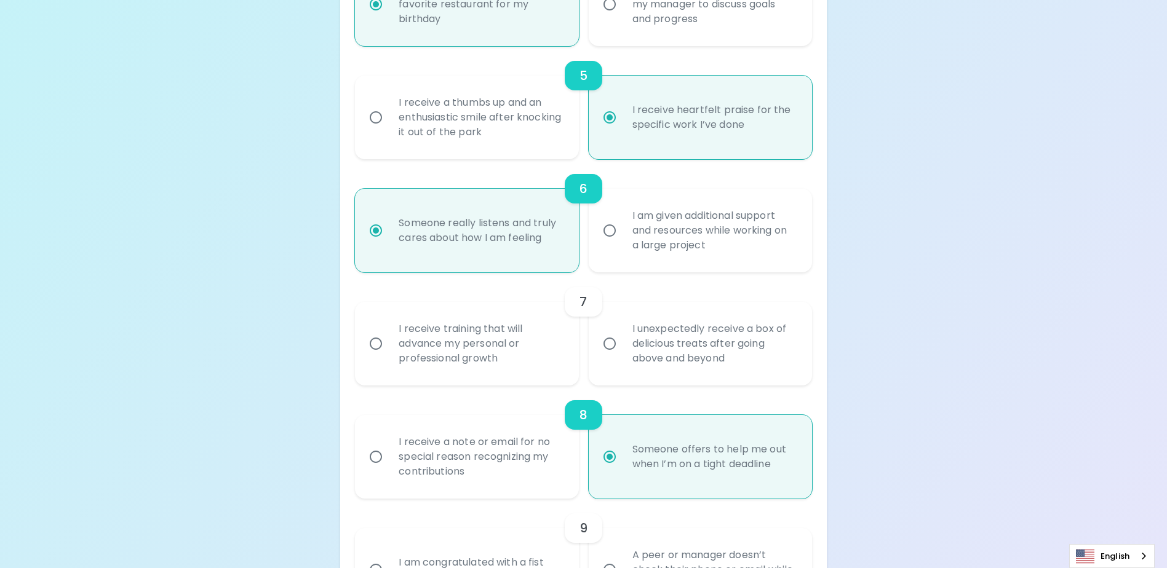
radio input "false"
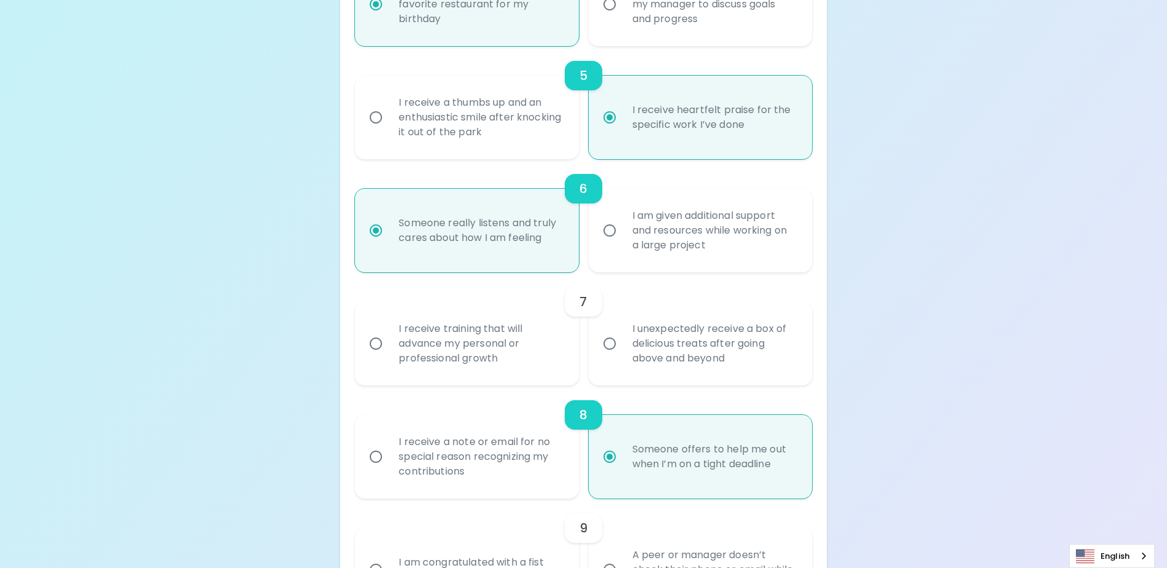
radio input "false"
radio input "true"
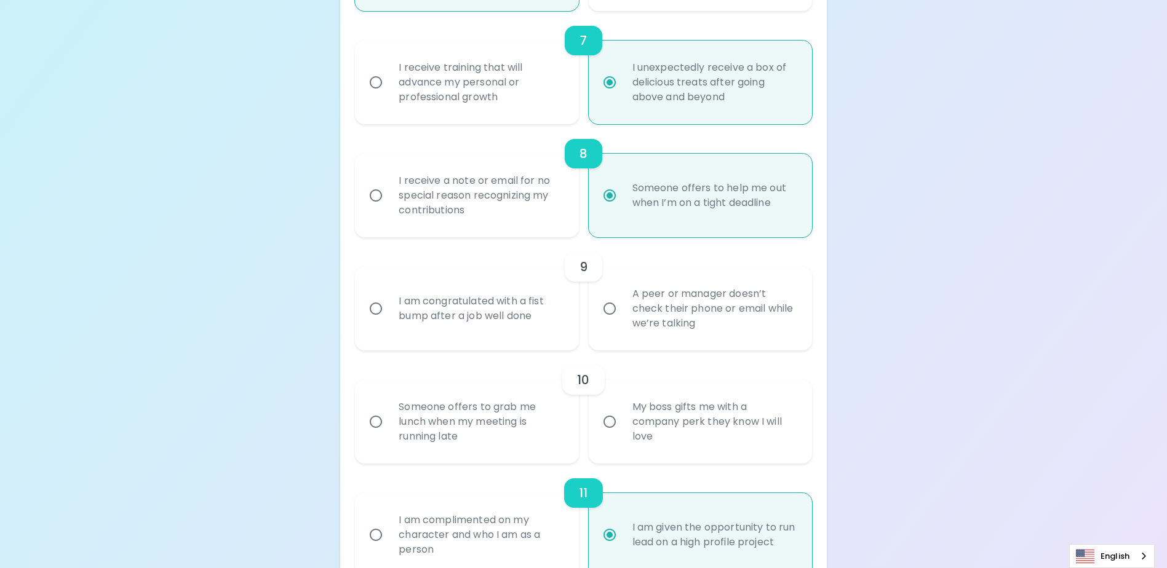
scroll to position [984, 0]
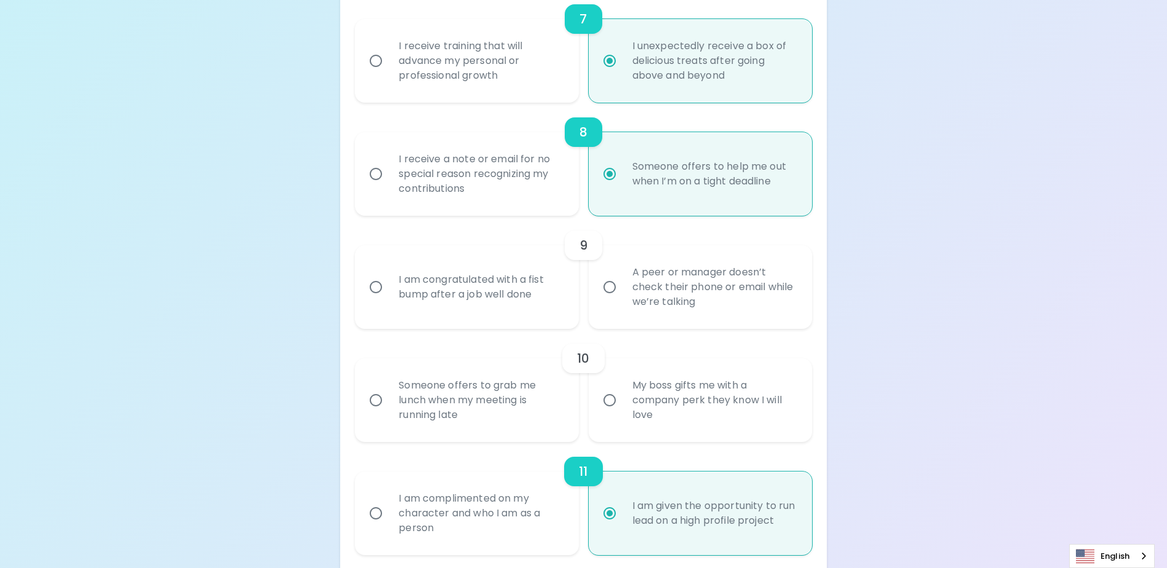
radio input "true"
click at [678, 303] on div "A peer or manager doesn’t check their phone or email while we’re talking" at bounding box center [713, 287] width 183 height 74
click at [622, 300] on input "A peer or manager doesn’t check their phone or email while we’re talking" at bounding box center [610, 287] width 26 height 26
radio input "false"
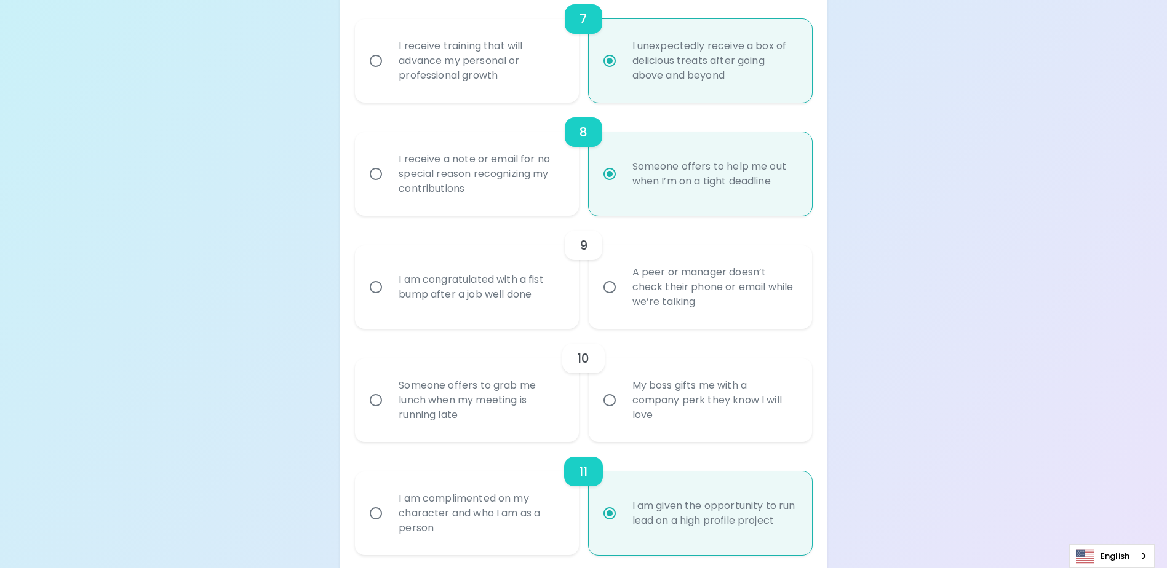
radio input "false"
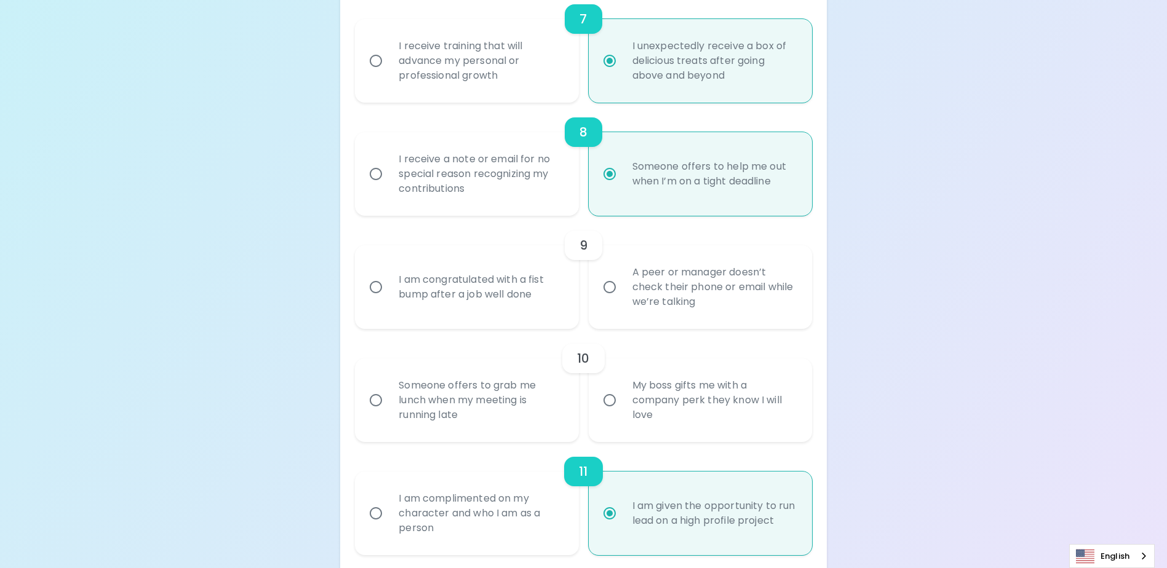
radio input "false"
radio input "true"
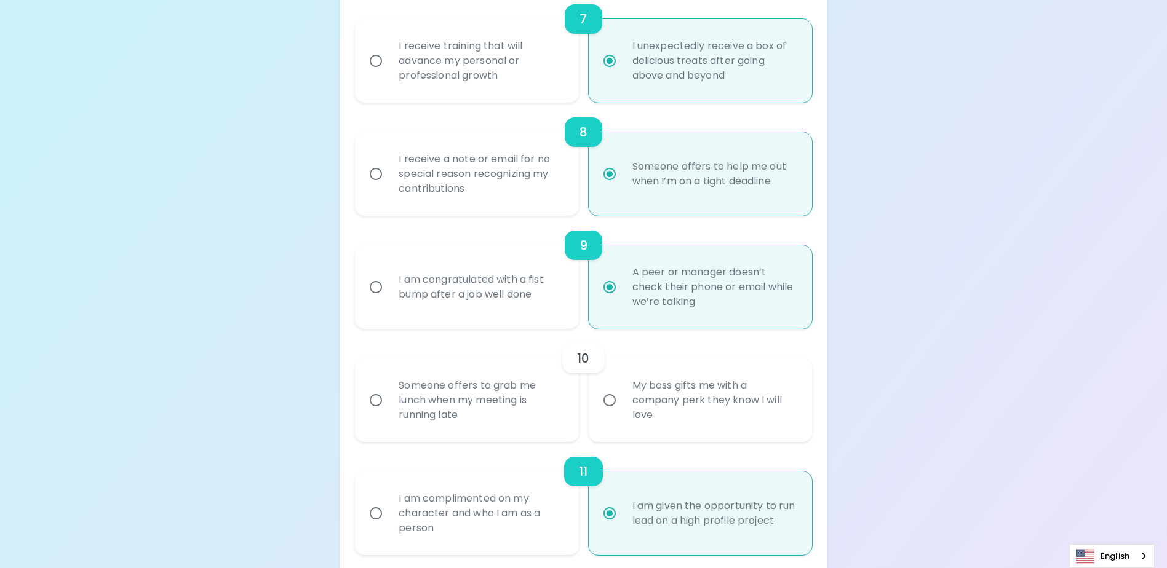
scroll to position [1083, 0]
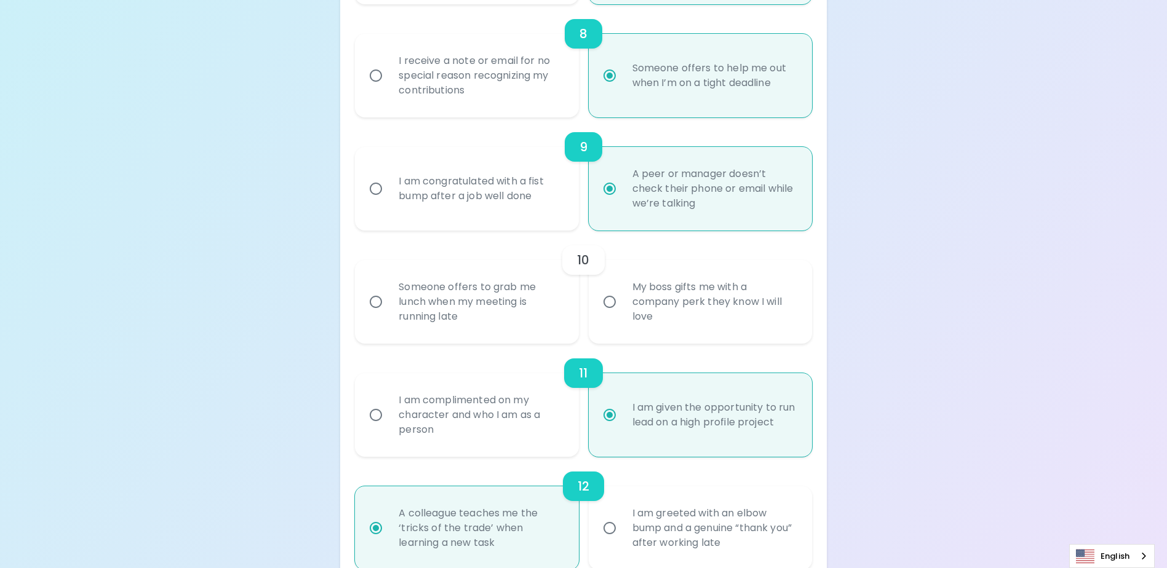
radio input "true"
click at [515, 337] on div "Someone offers to grab me lunch when my meeting is running late" at bounding box center [480, 302] width 183 height 74
click at [389, 315] on input "Someone offers to grab me lunch when my meeting is running late" at bounding box center [376, 302] width 26 height 26
radio input "false"
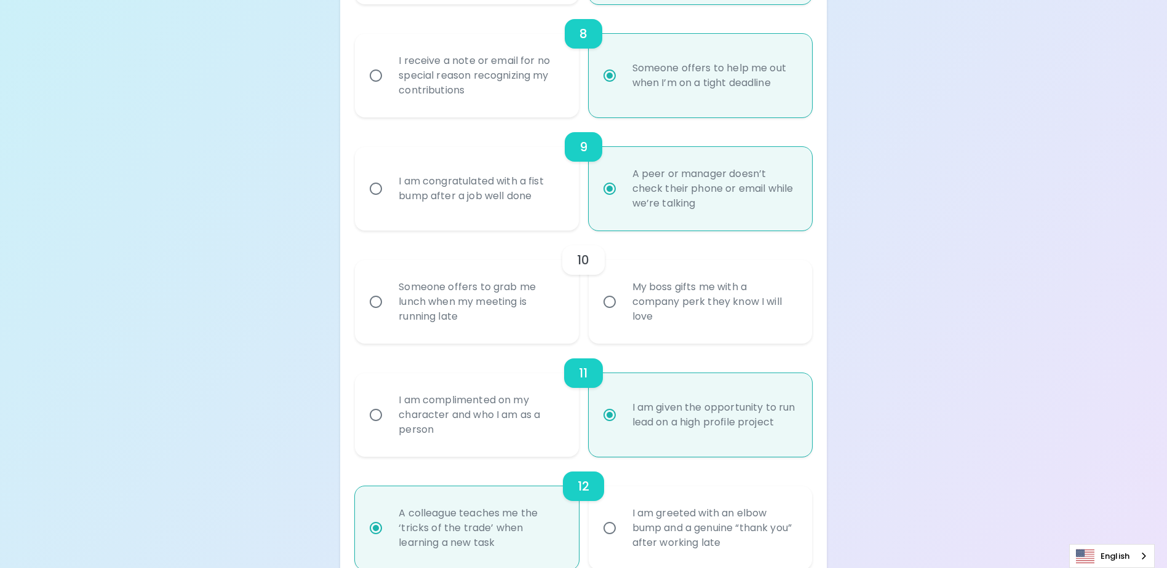
radio input "false"
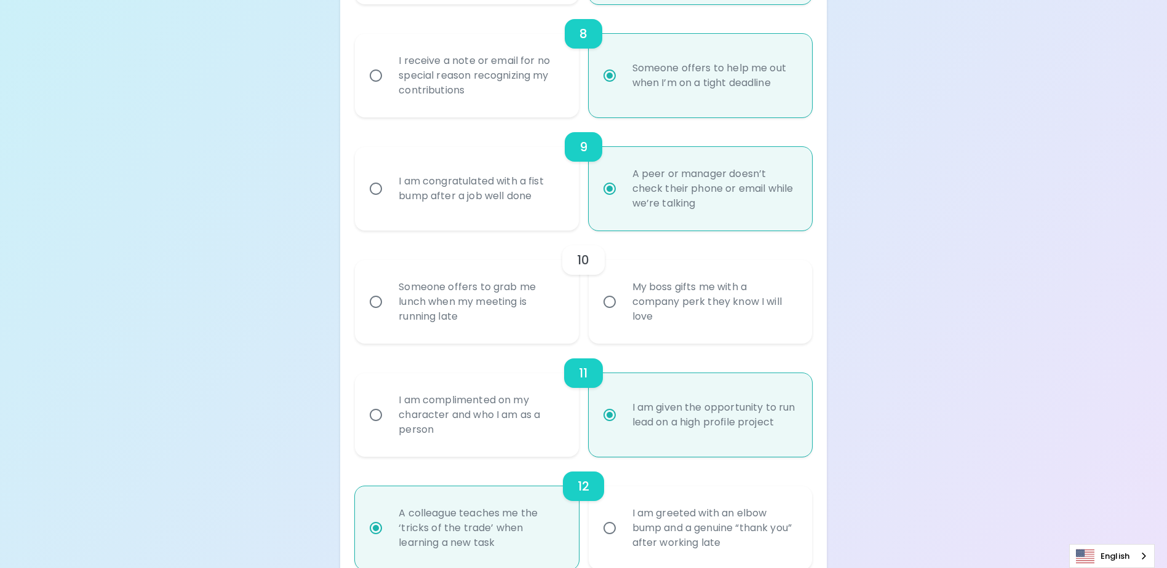
radio input "false"
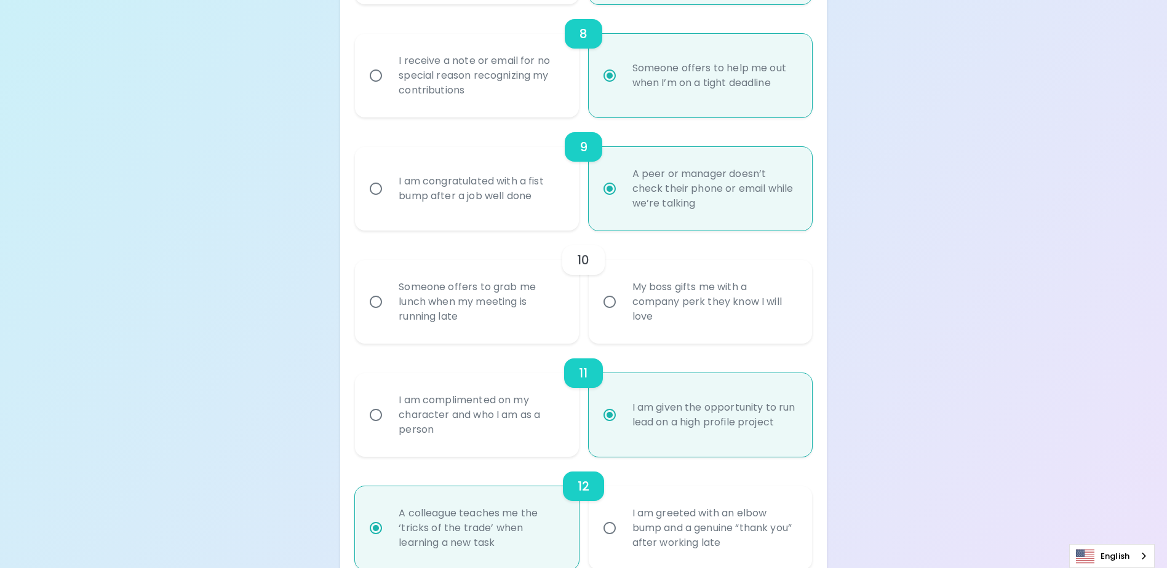
radio input "true"
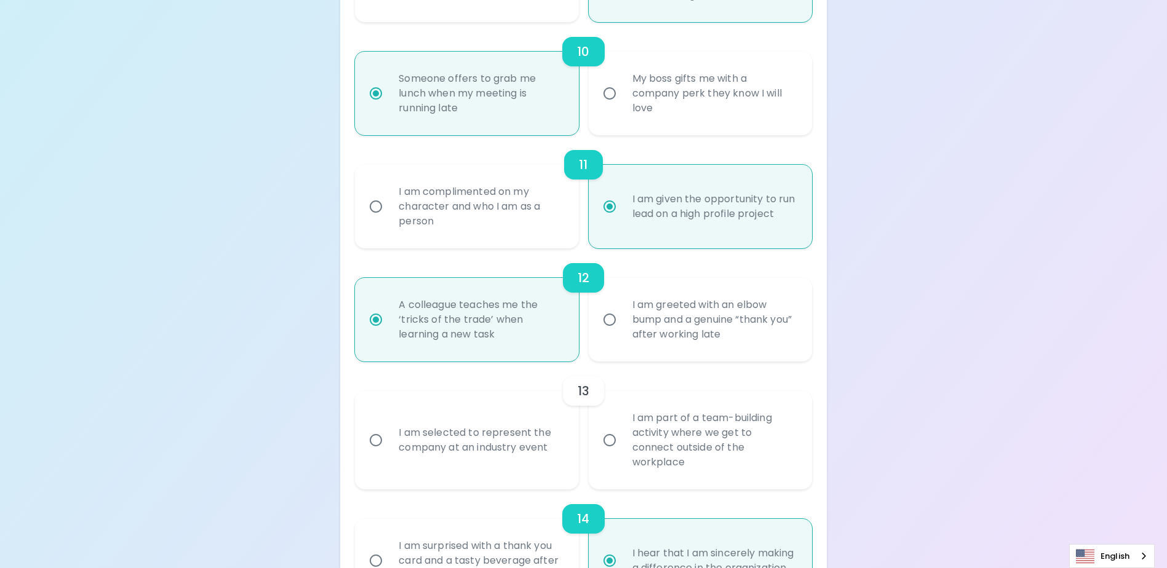
scroll to position [1427, 0]
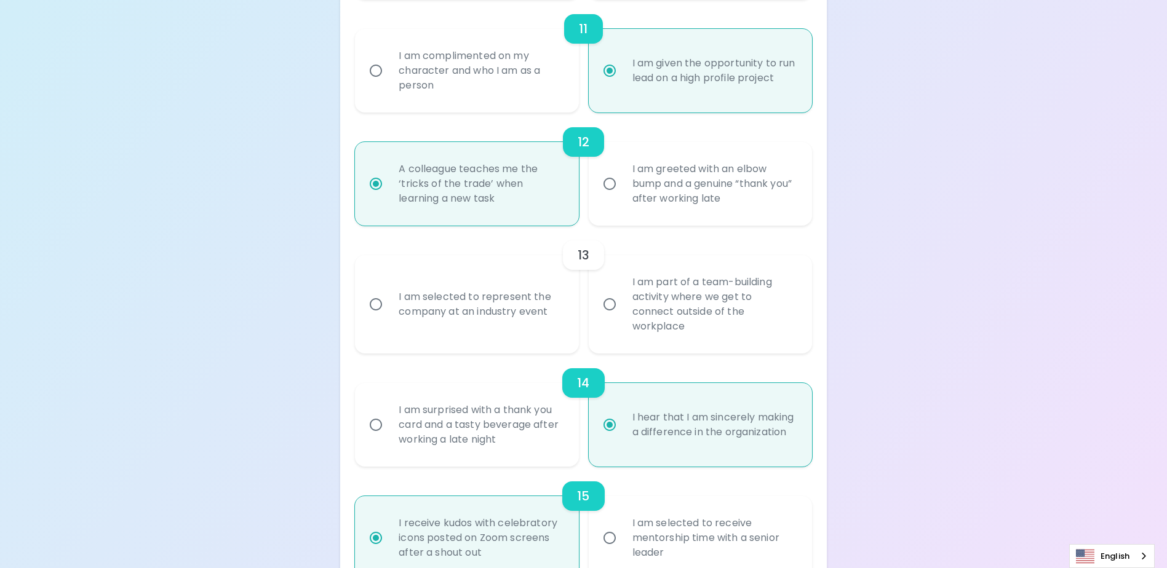
radio input "true"
click at [603, 316] on input "I am part of a team-building activity where we get to connect outside of the wo…" at bounding box center [610, 305] width 26 height 26
radio input "false"
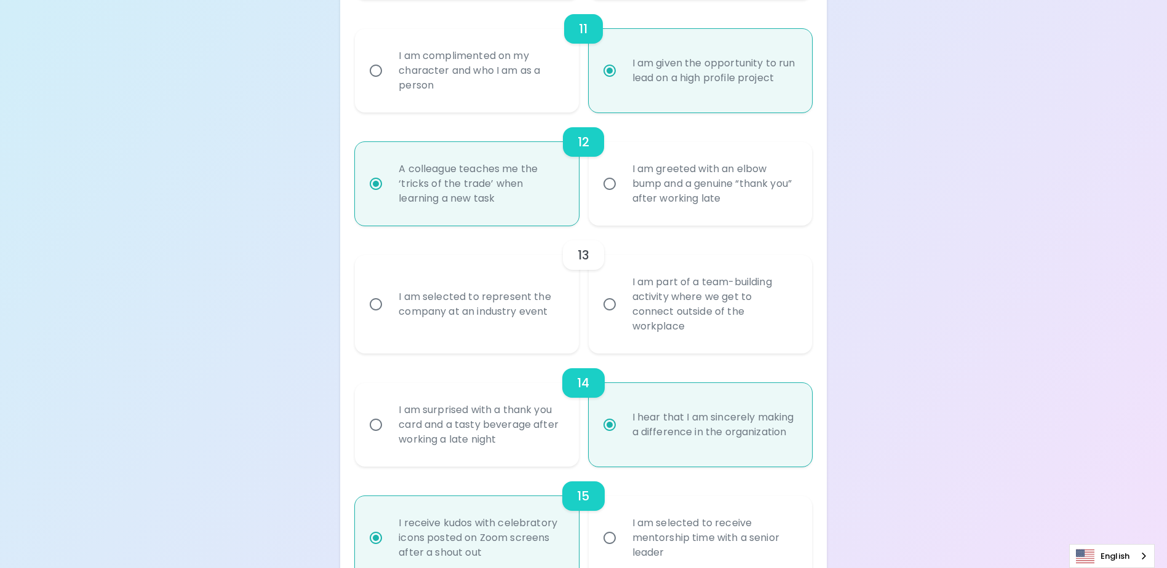
radio input "false"
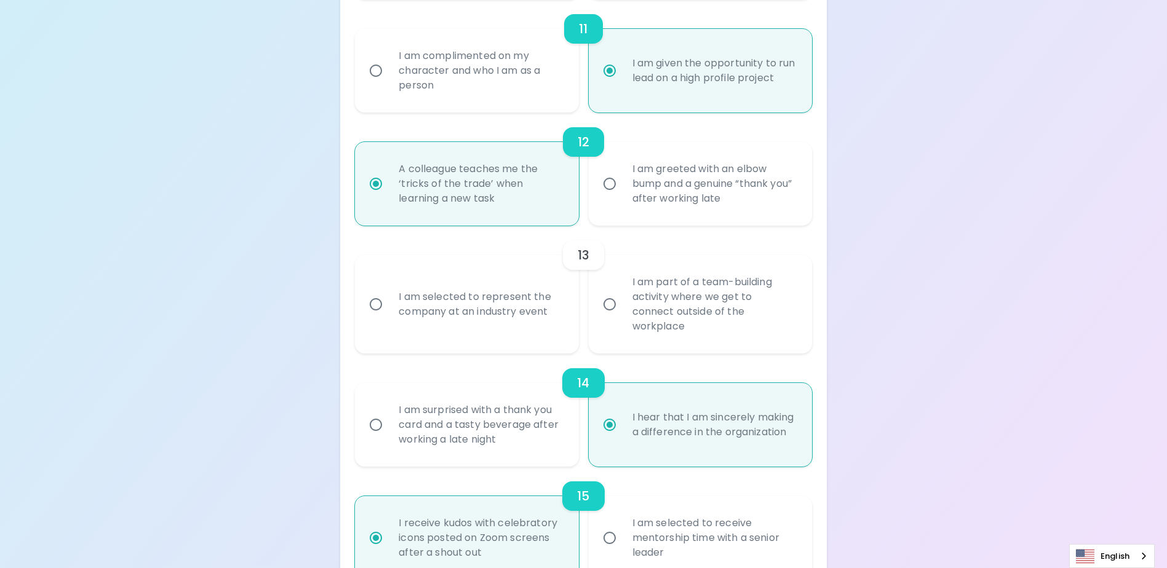
radio input "false"
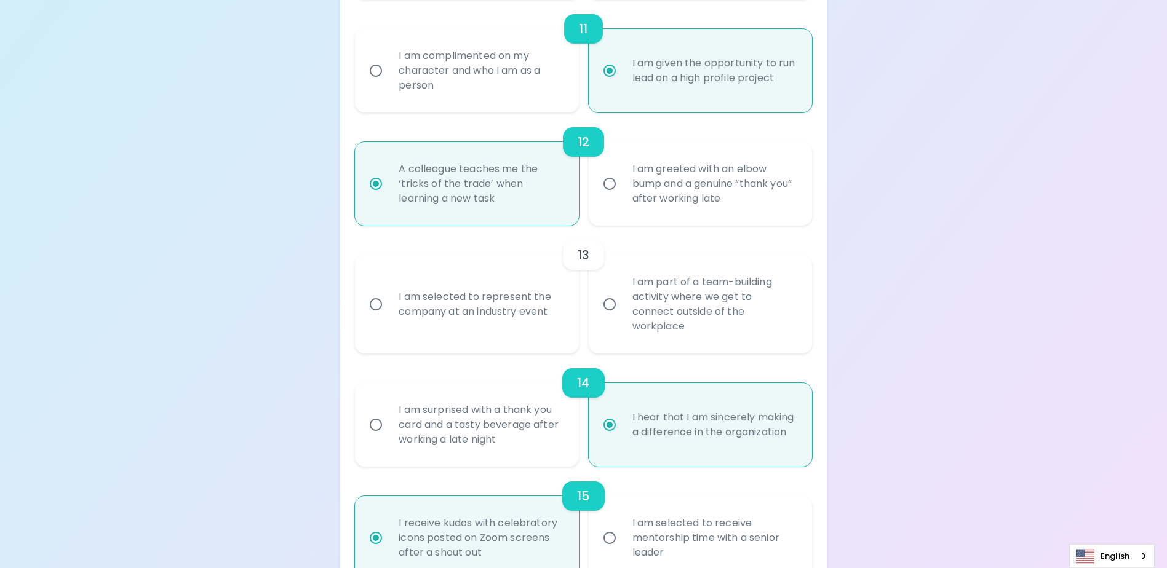
radio input "true"
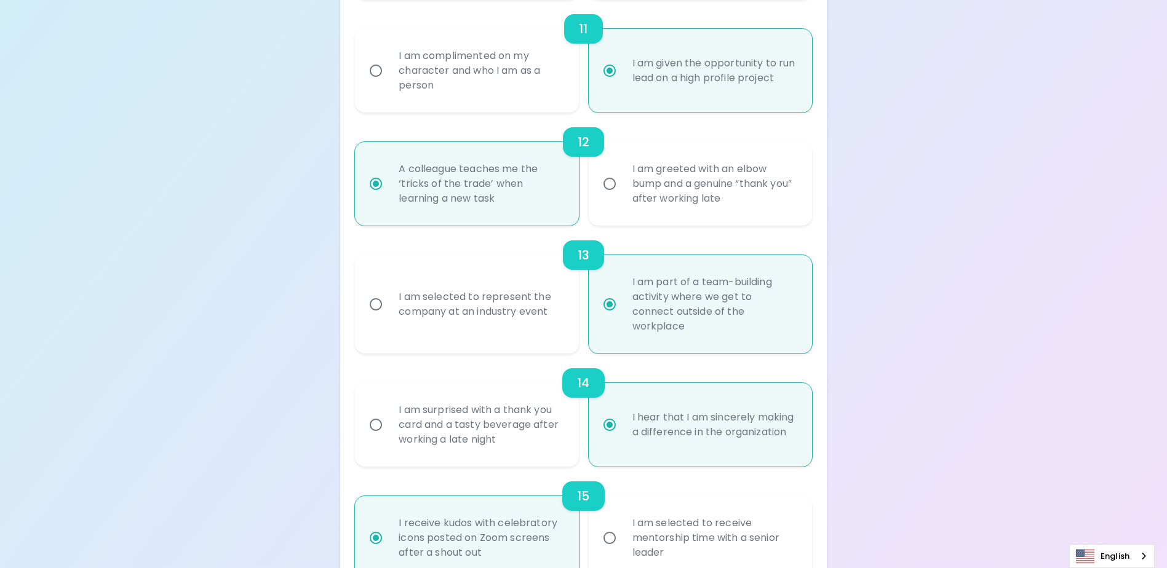
scroll to position [1499, 0]
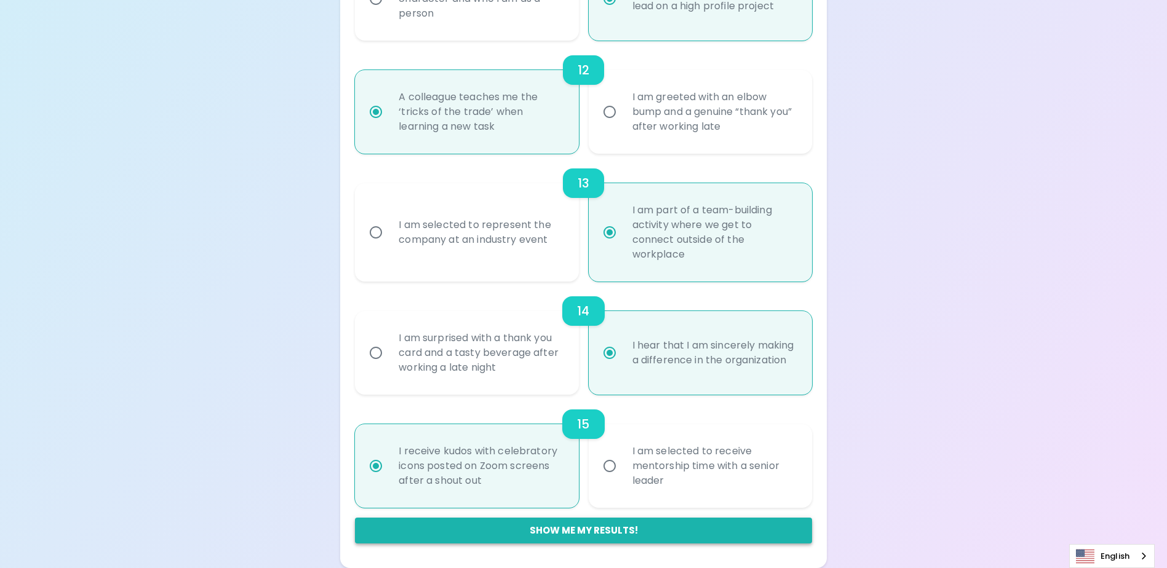
radio input "true"
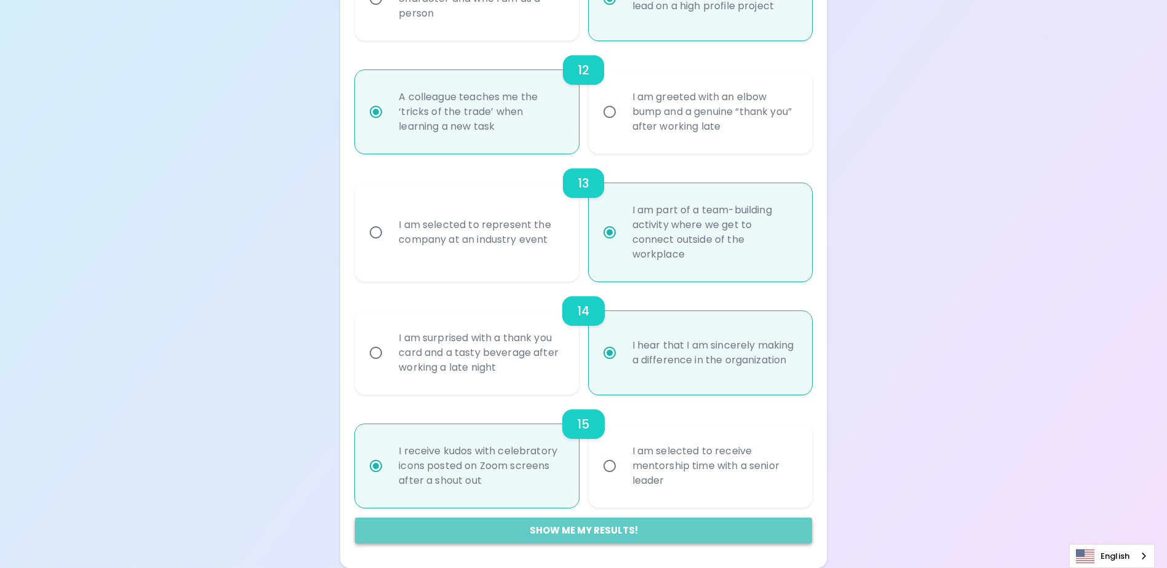
click at [601, 528] on button "Show me my results!" at bounding box center [583, 531] width 456 height 26
radio input "false"
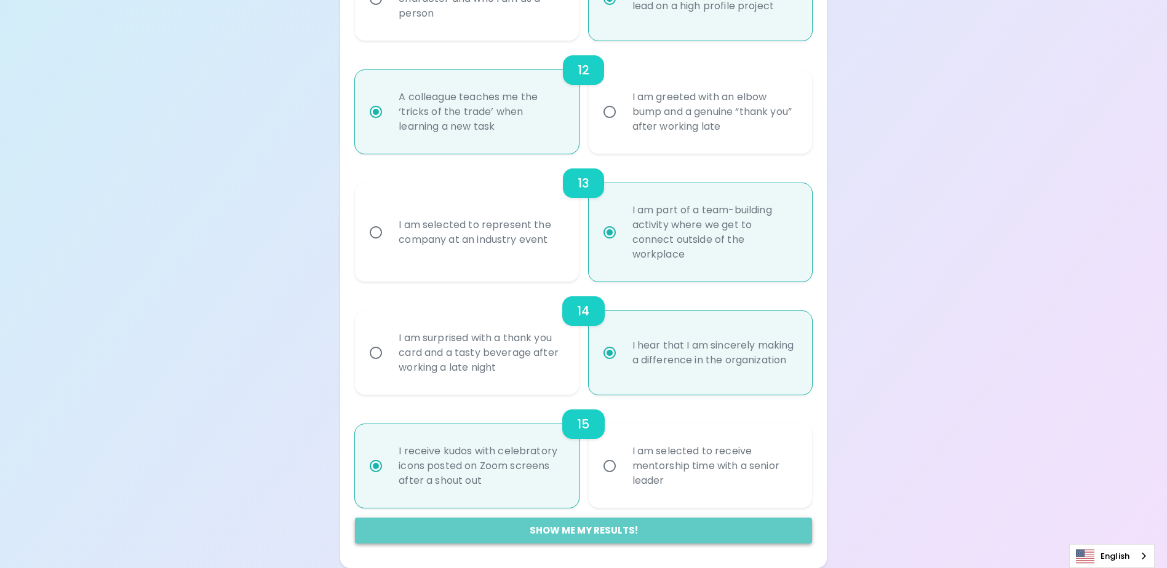
radio input "false"
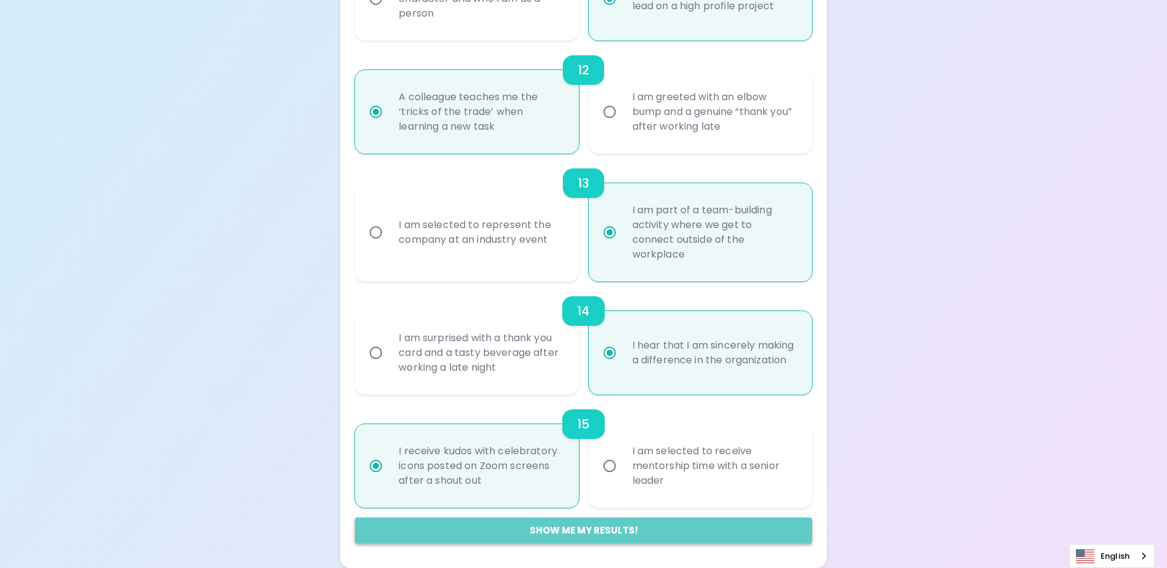
radio input "false"
radio input "true"
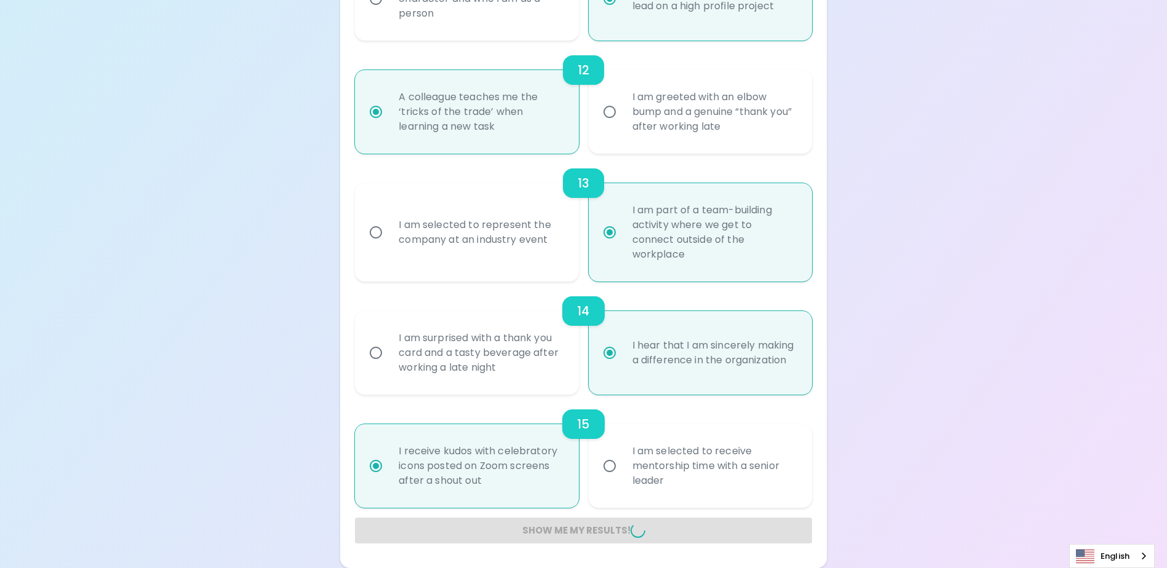
radio input "false"
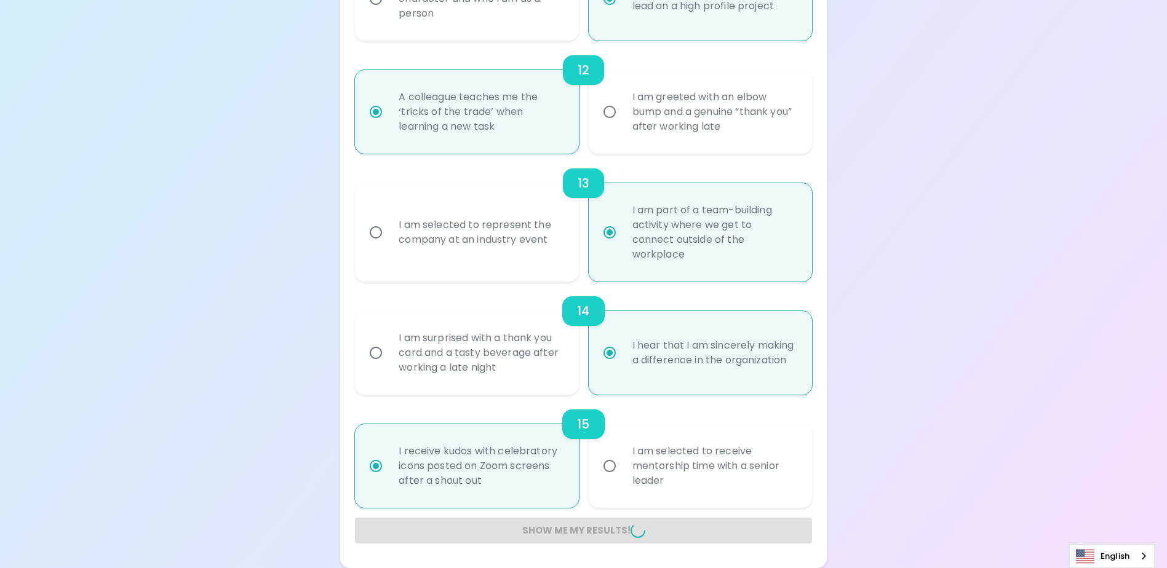
radio input "false"
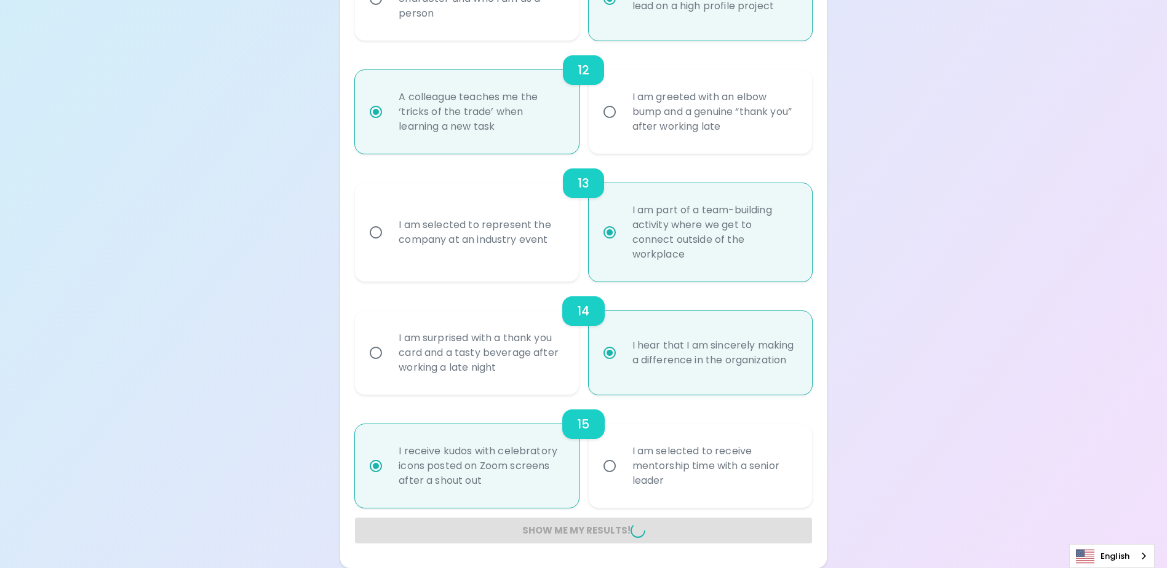
radio input "false"
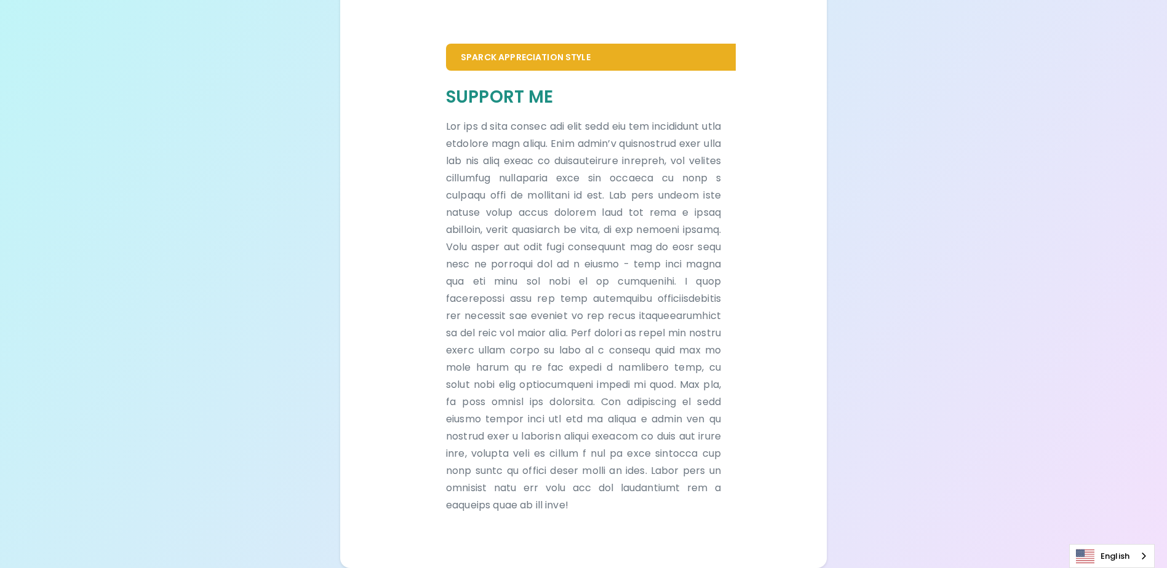
scroll to position [258, 0]
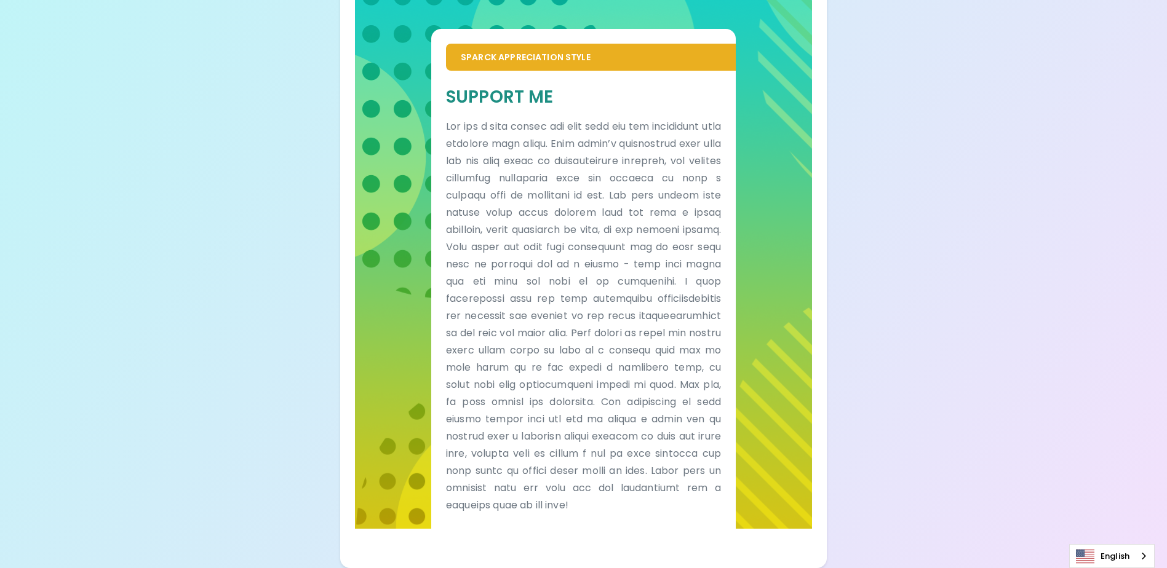
click at [845, 148] on div "Your Sparck Appreciation Style Results Check your email for the full results! D…" at bounding box center [583, 163] width 1167 height 809
